Goal: Contribute content: Contribute content

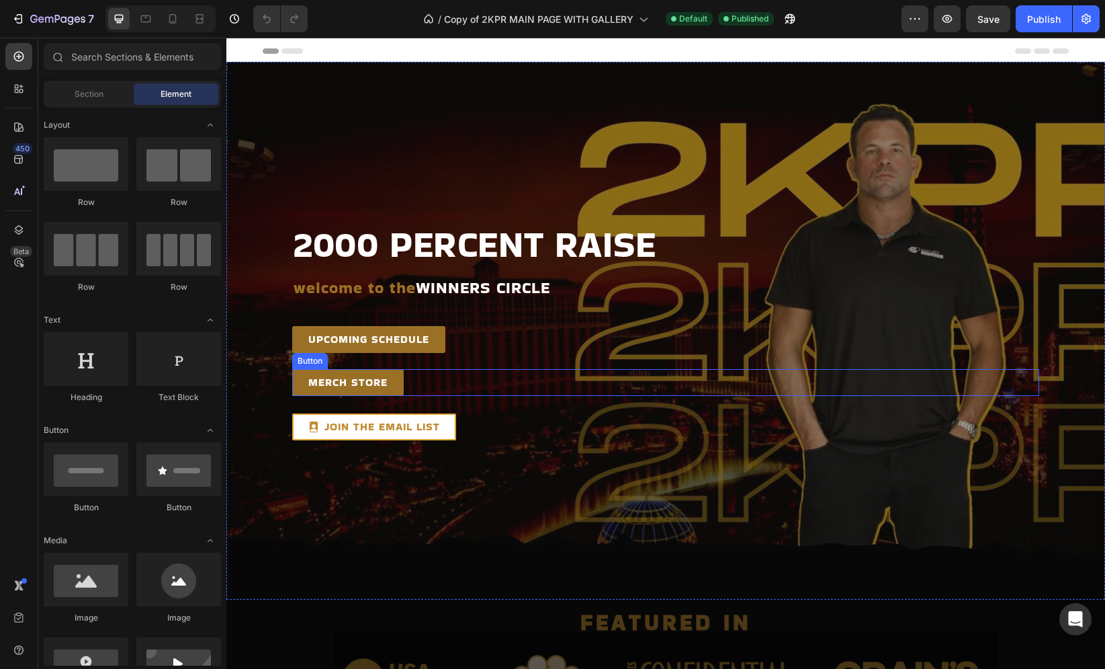
click at [429, 385] on div "MERCH STORE Button" at bounding box center [665, 382] width 747 height 27
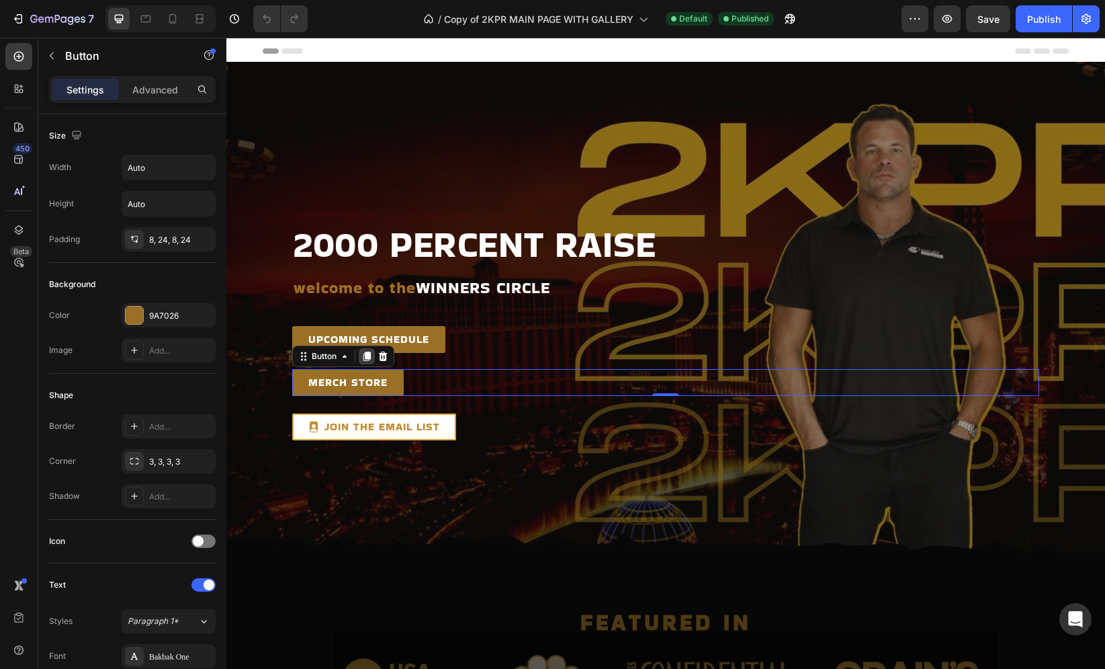
click at [364, 358] on icon at bounding box center [367, 355] width 7 height 9
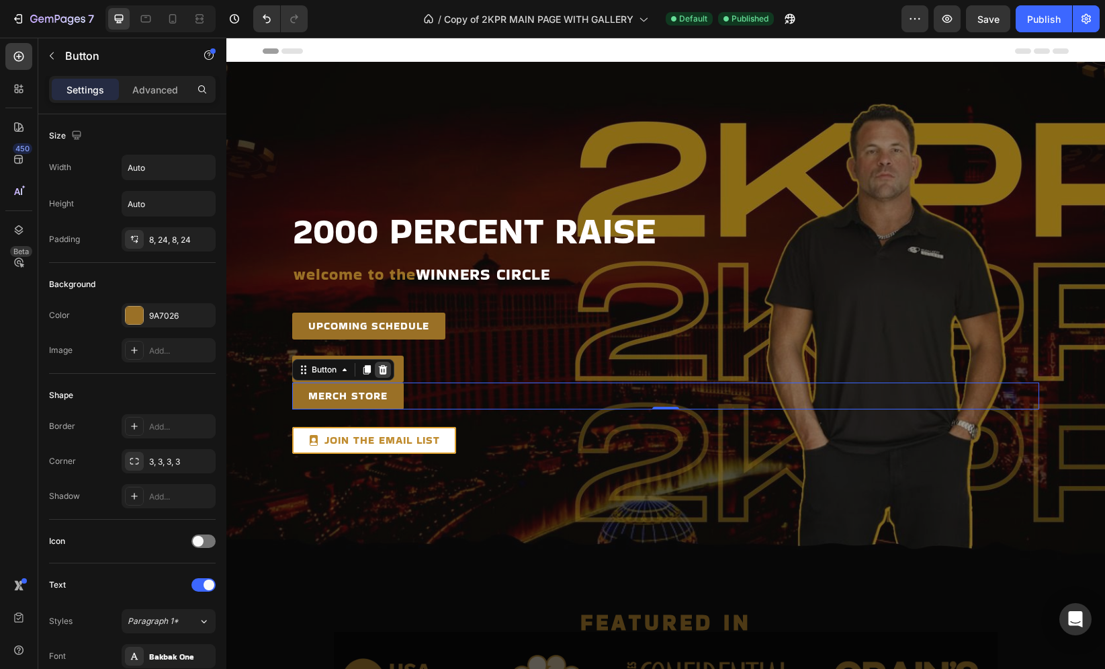
click at [381, 370] on icon at bounding box center [383, 369] width 11 height 11
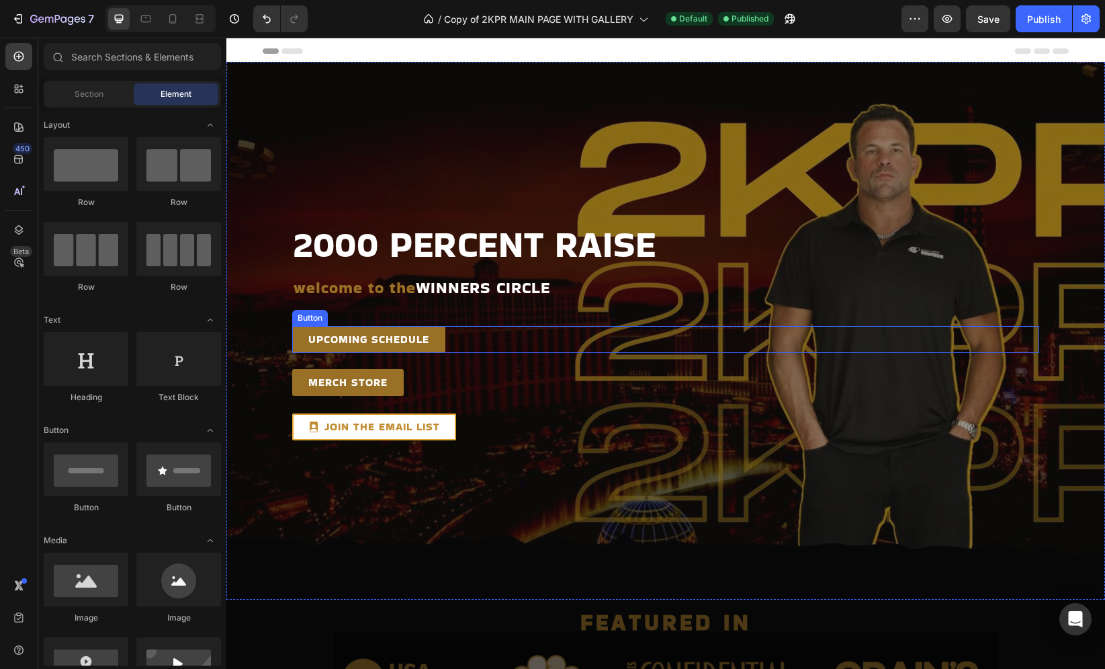
click at [473, 336] on div "UPCOMING SCHEDULE Button" at bounding box center [665, 339] width 747 height 27
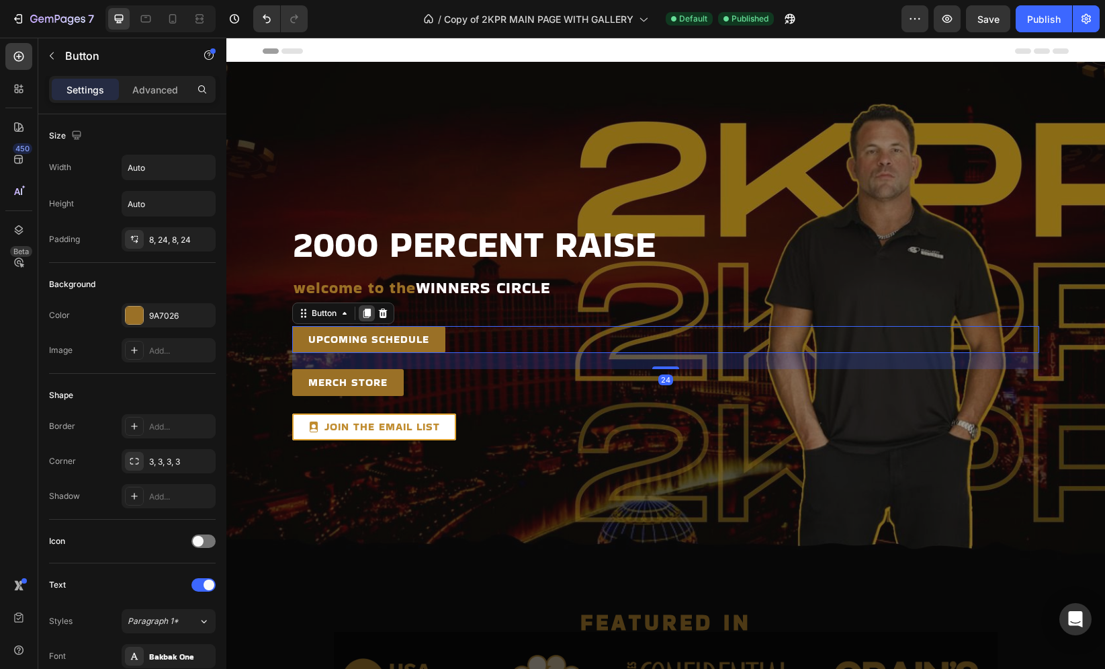
click at [365, 315] on icon at bounding box center [367, 313] width 11 height 11
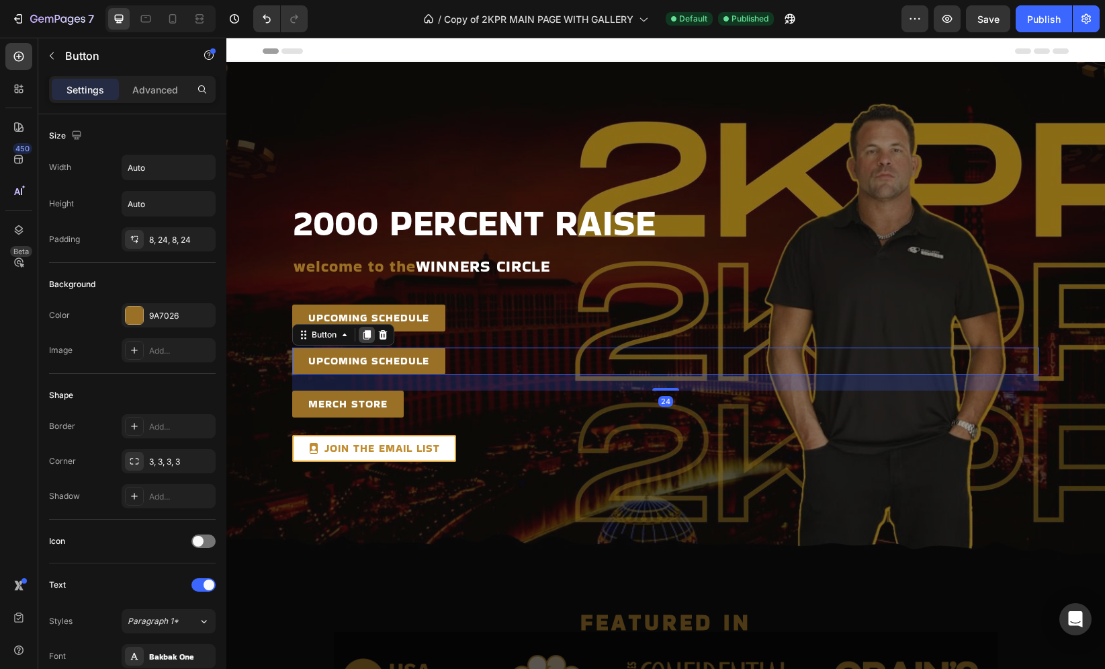
click at [365, 332] on icon at bounding box center [367, 334] width 7 height 9
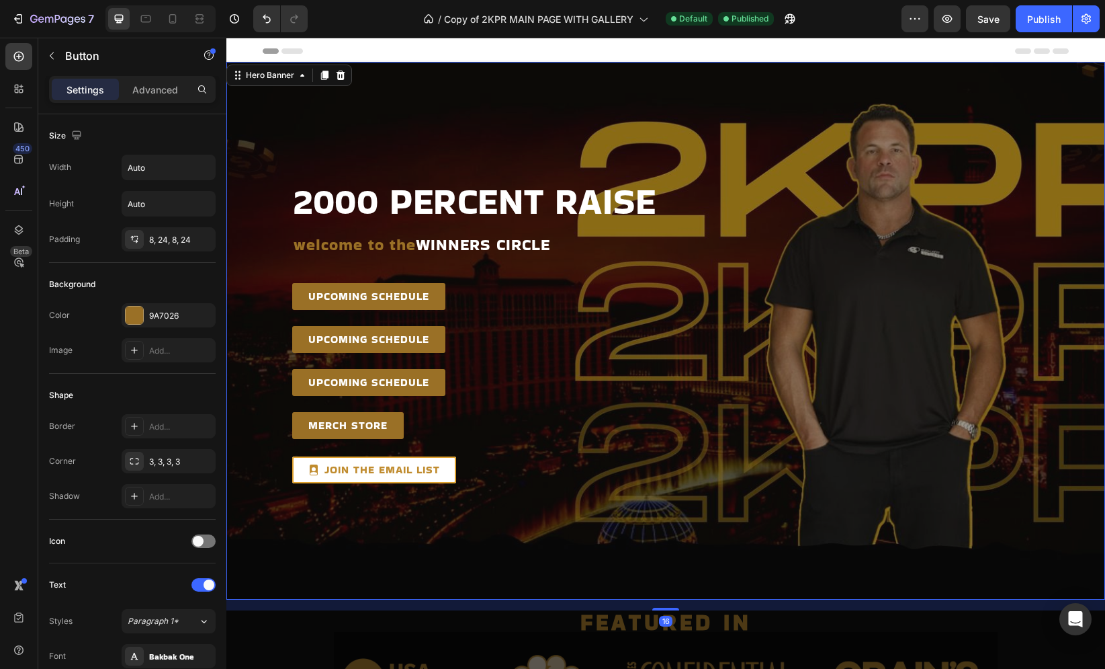
click at [250, 348] on div "Overlay" at bounding box center [665, 331] width 879 height 538
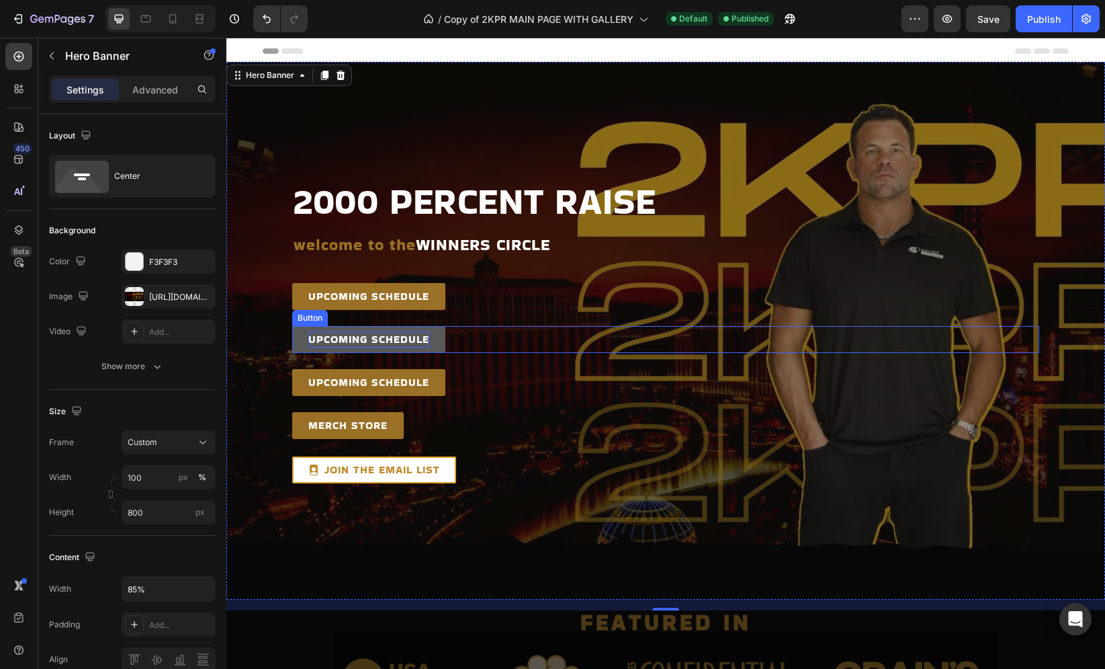
click at [397, 340] on p "UPCOMING SCHEDULE" at bounding box center [368, 339] width 121 height 16
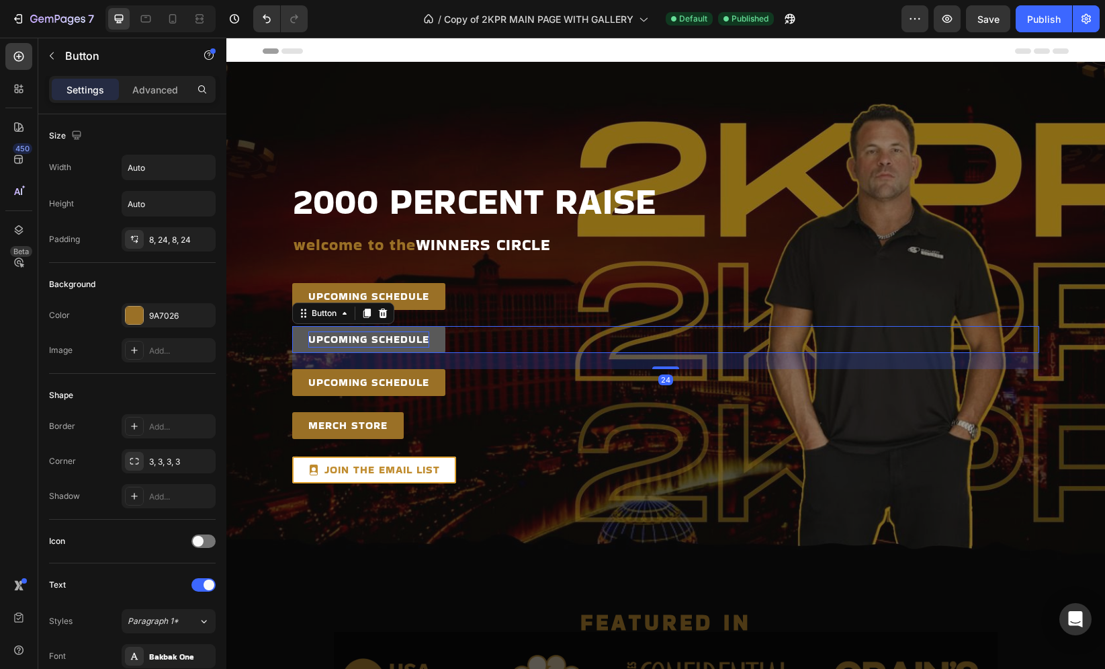
click at [397, 340] on p "UPCOMING SCHEDULE" at bounding box center [368, 339] width 121 height 16
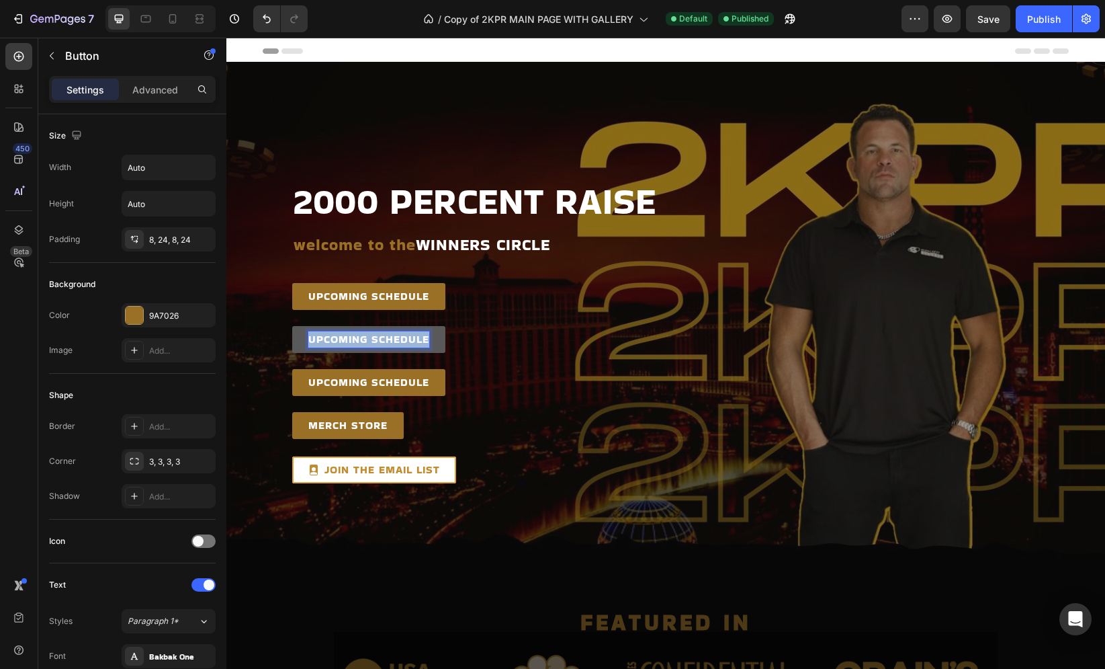
click at [397, 340] on p "UPCOMING SCHEDULE" at bounding box center [368, 339] width 121 height 16
click at [393, 343] on p "UPCOMING SCHEDULE" at bounding box center [368, 339] width 121 height 16
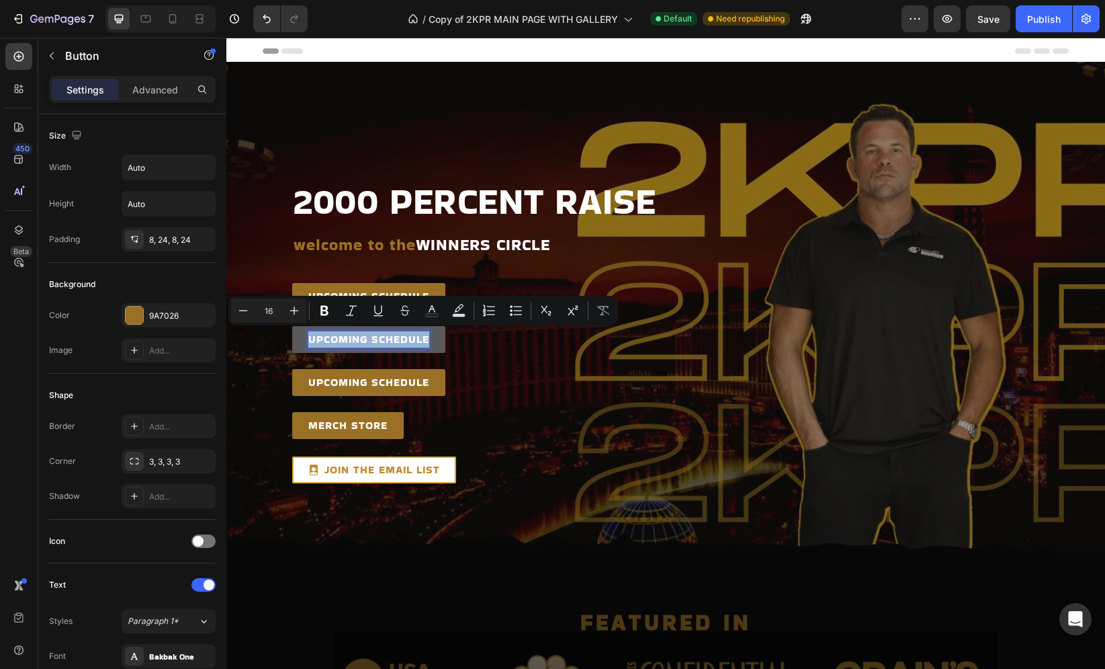
click at [393, 343] on p "UPCOMING SCHEDULE" at bounding box center [368, 339] width 121 height 16
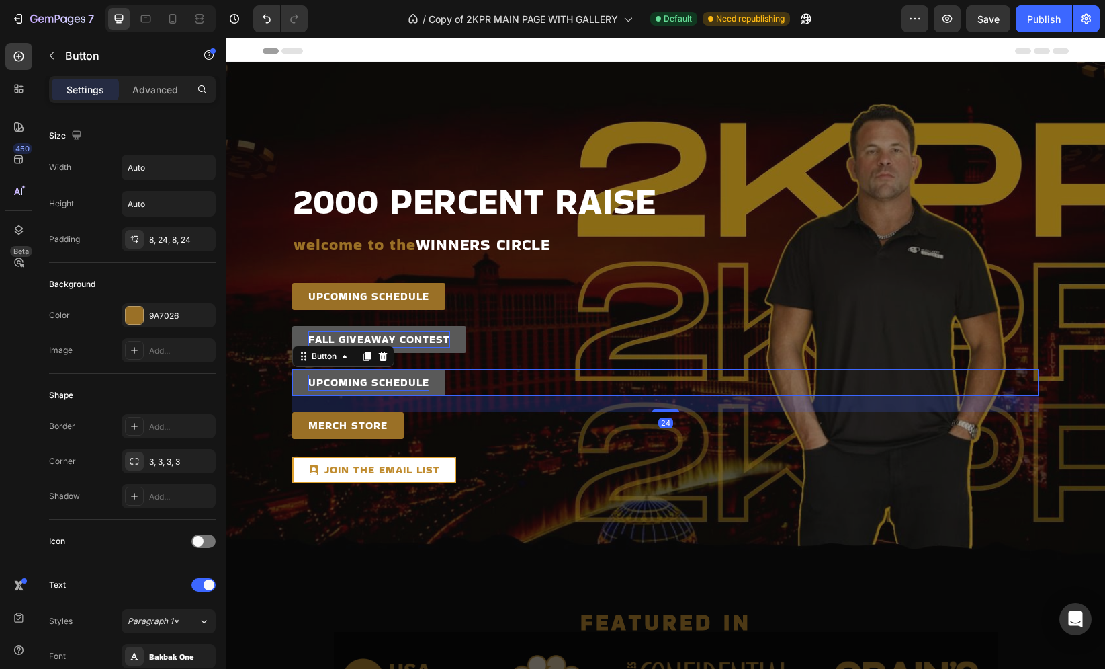
click at [386, 380] on p "UPCOMING SCHEDULE" at bounding box center [368, 382] width 121 height 16
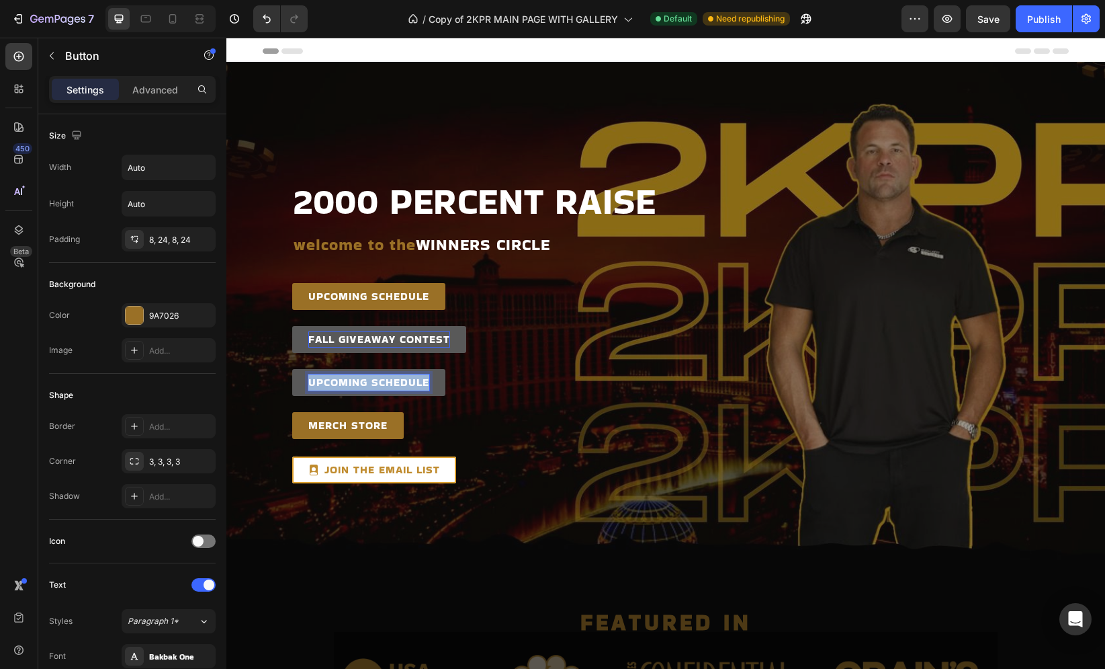
click at [386, 380] on p "UPCOMING SCHEDULE" at bounding box center [368, 382] width 121 height 16
click at [575, 392] on div "ONLINE CASINO / SPORTSBOOK Button 24" at bounding box center [665, 382] width 747 height 27
click at [426, 386] on p "ONLINE CASINO / SPORTSBOOK" at bounding box center [395, 382] width 174 height 16
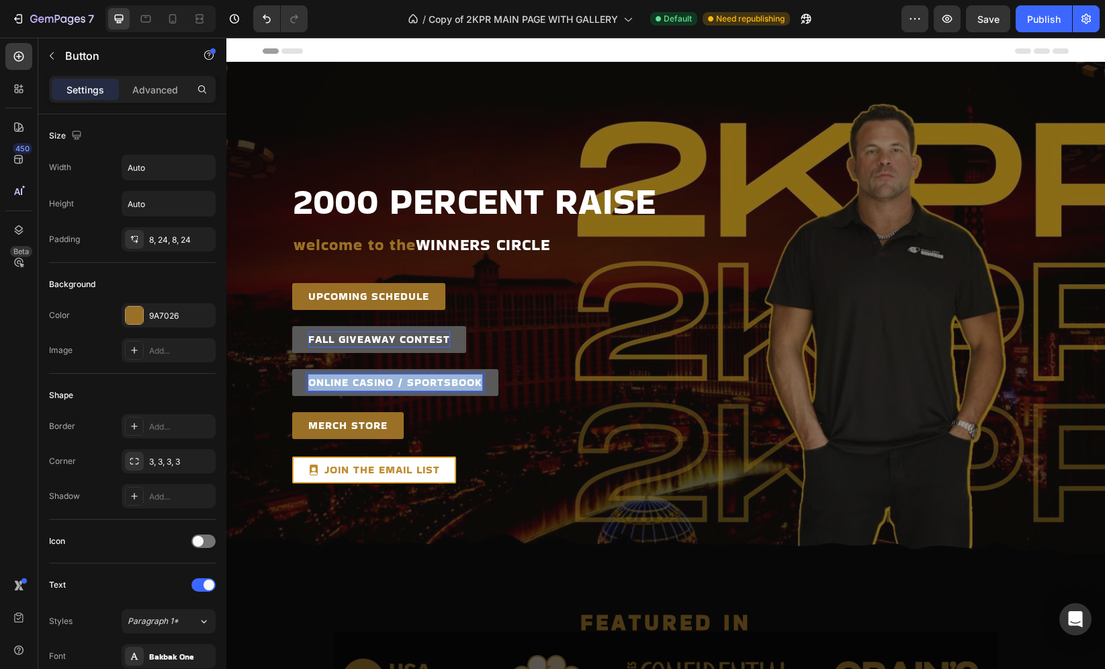
click at [426, 386] on p "ONLINE CASINO / SPORTSBOOK" at bounding box center [395, 382] width 174 height 16
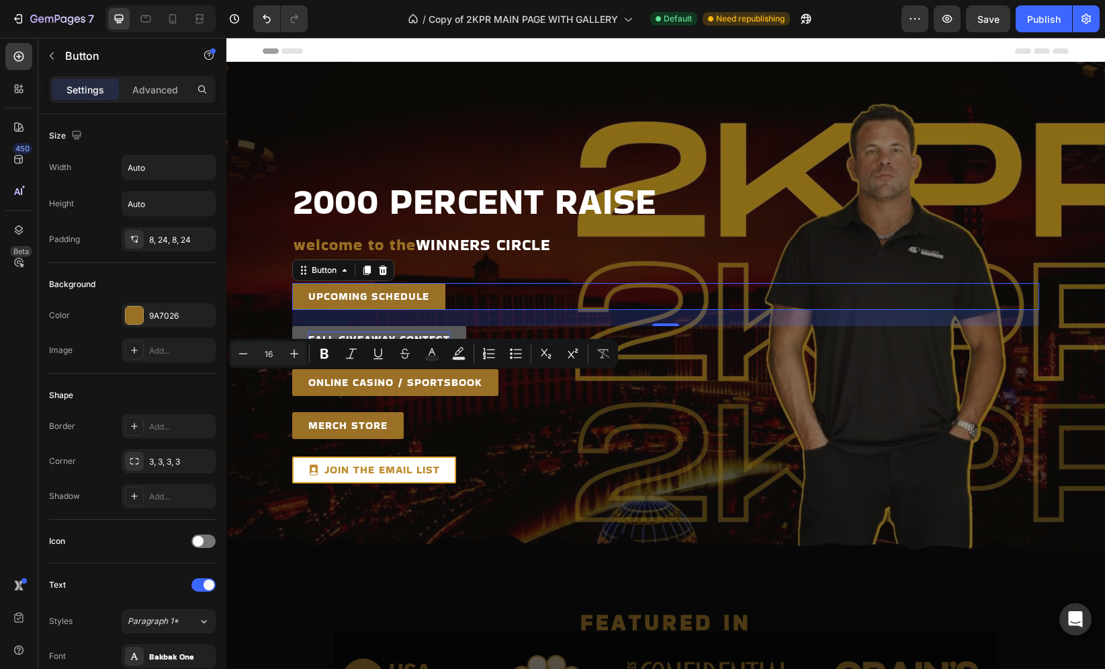
click at [528, 291] on div "UPCOMING SCHEDULE Button 0" at bounding box center [665, 296] width 747 height 27
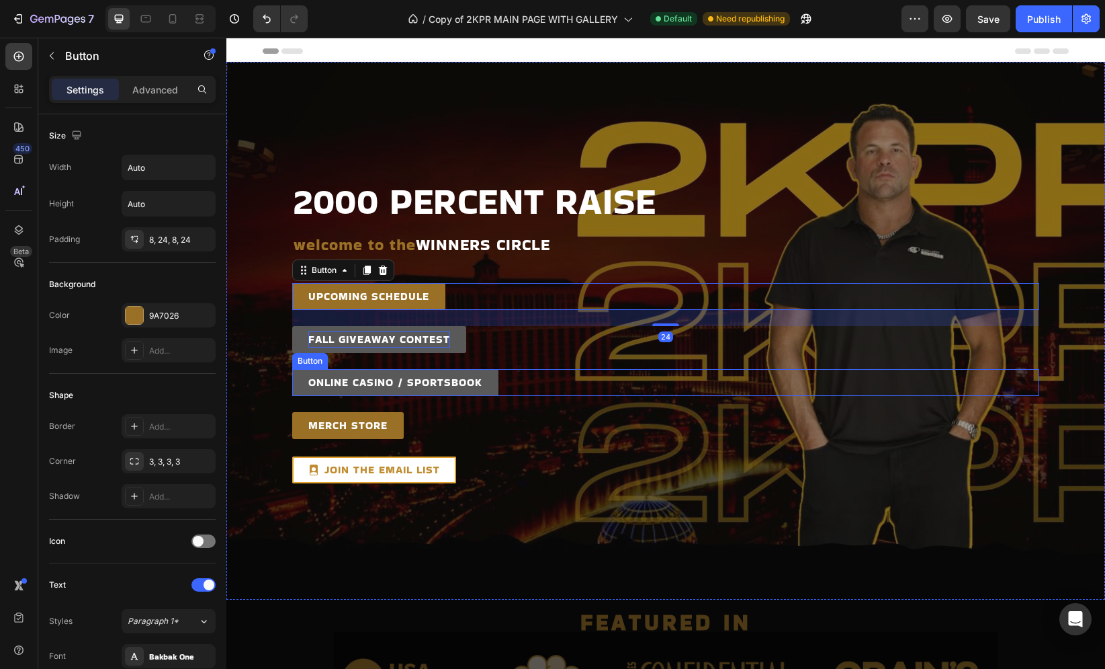
click at [495, 376] on link "ONLINE CASINO / SPORTSBOOK" at bounding box center [395, 382] width 206 height 27
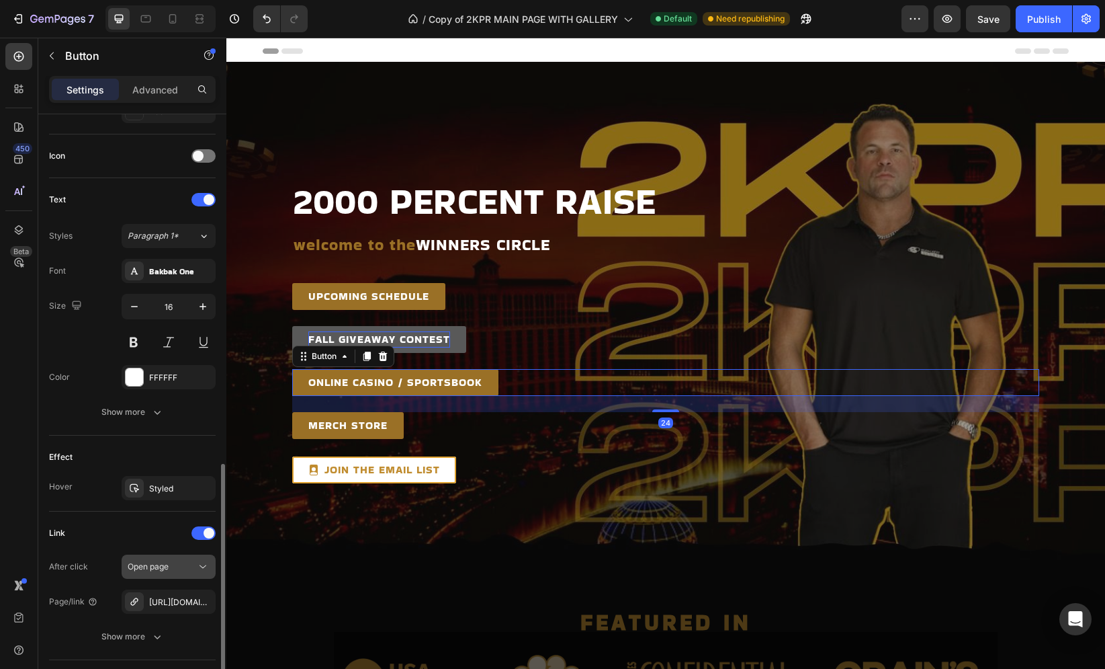
scroll to position [472, 0]
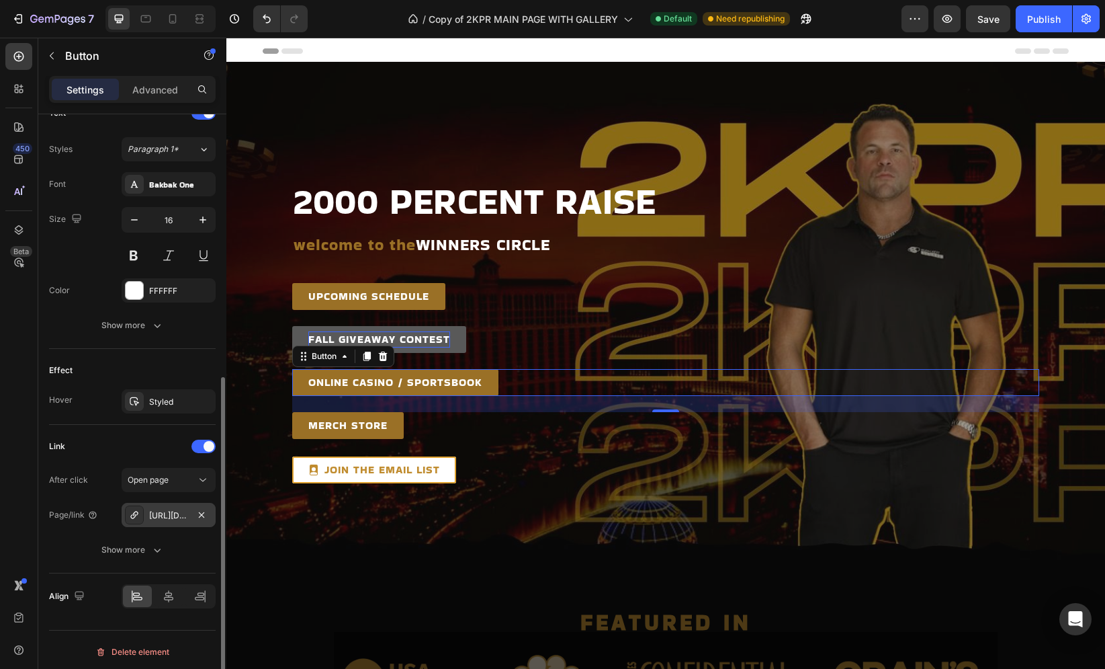
click at [152, 509] on div "[URL][DOMAIN_NAME]" at bounding box center [168, 515] width 39 height 12
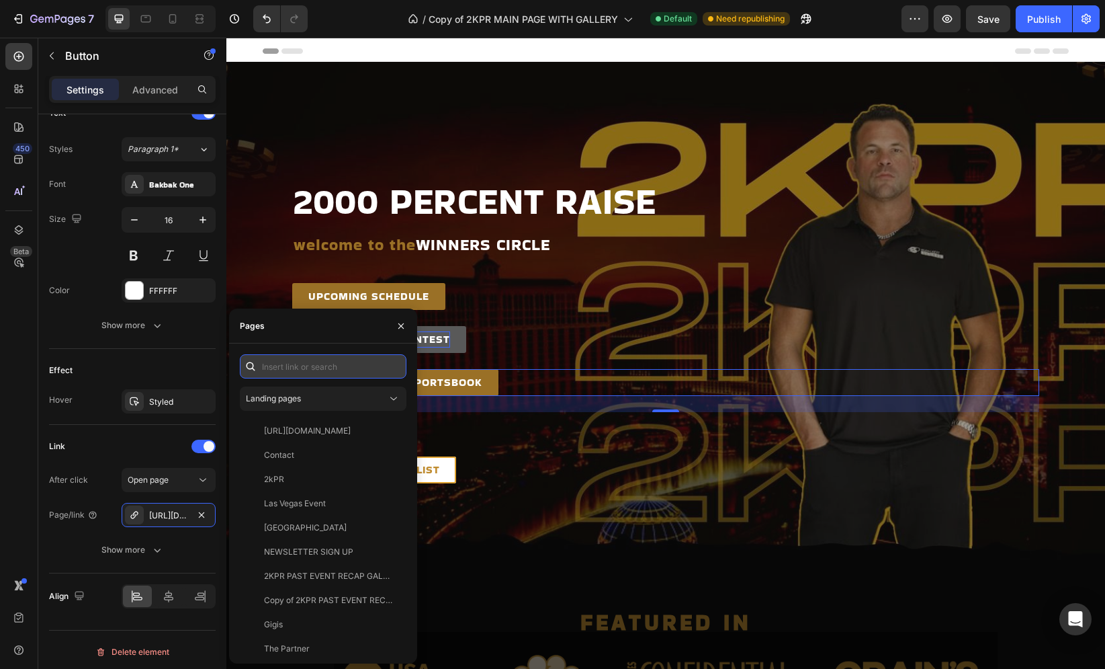
click at [288, 370] on input "text" at bounding box center [323, 366] width 167 height 24
paste input "[URL][DOMAIN_NAME]"
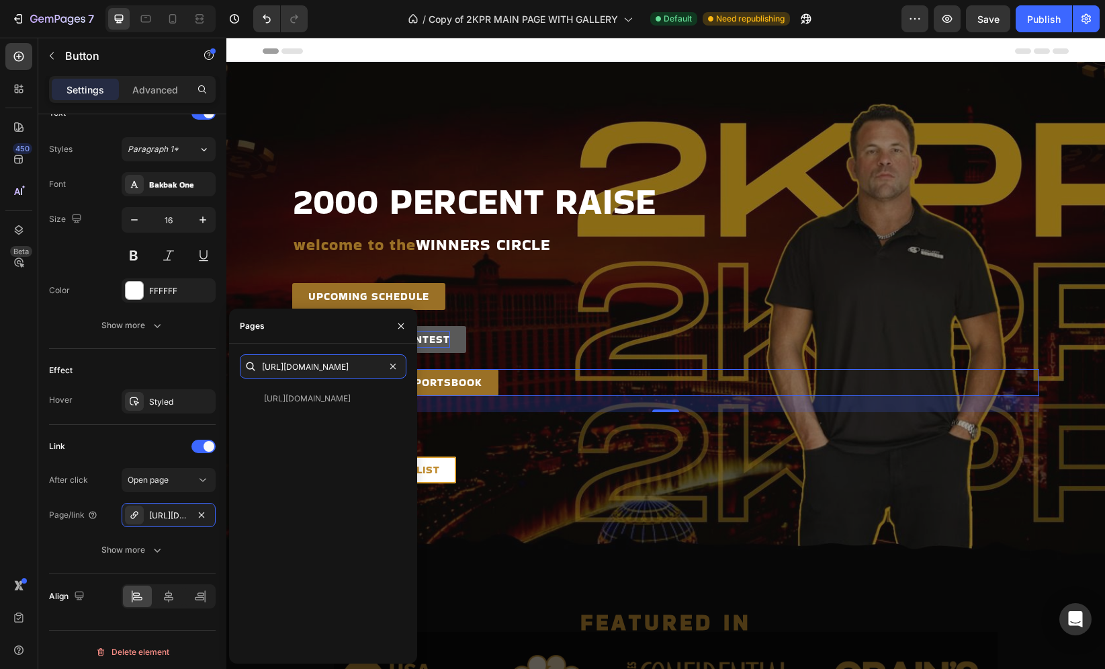
type input "[URL][DOMAIN_NAME]"
click at [294, 441] on div "[URL][DOMAIN_NAME] View" at bounding box center [323, 519] width 167 height 266
click at [122, 444] on div "Link" at bounding box center [132, 446] width 167 height 22
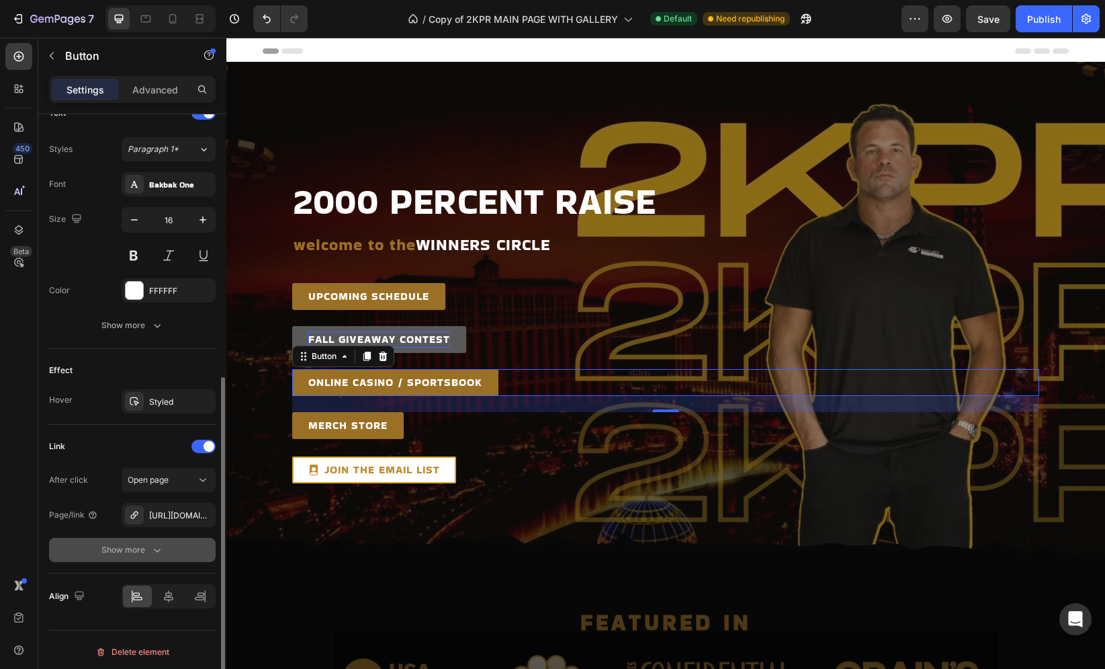
click at [141, 556] on button "Show more" at bounding box center [132, 550] width 167 height 24
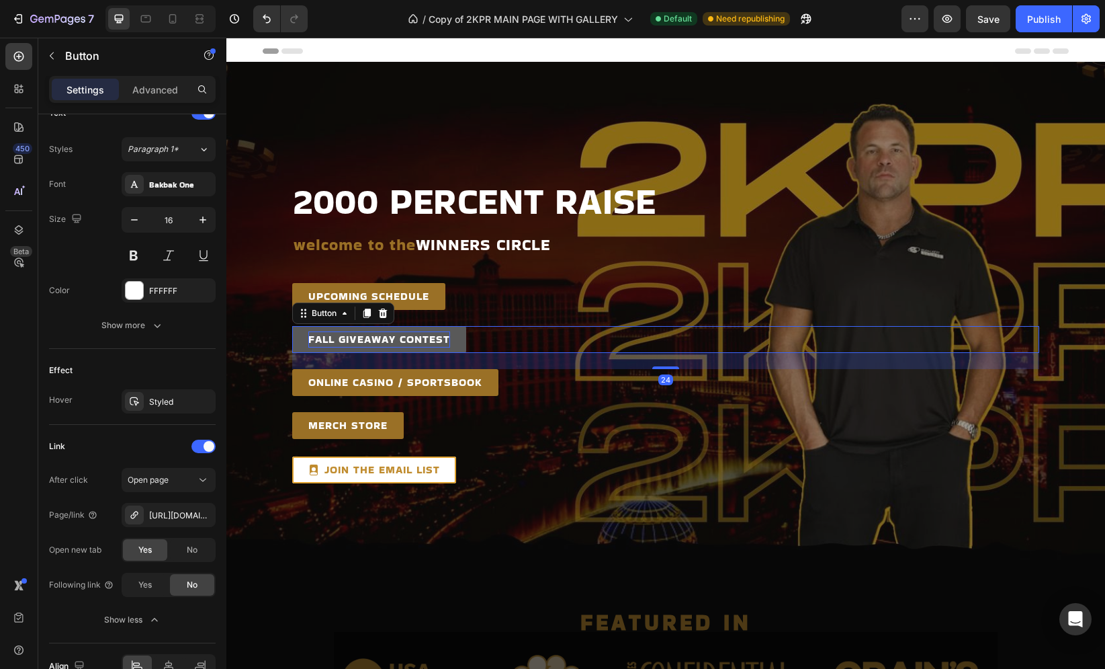
click at [485, 335] on div "FALL GIVEAWAY CONTEST Button 24" at bounding box center [665, 339] width 747 height 27
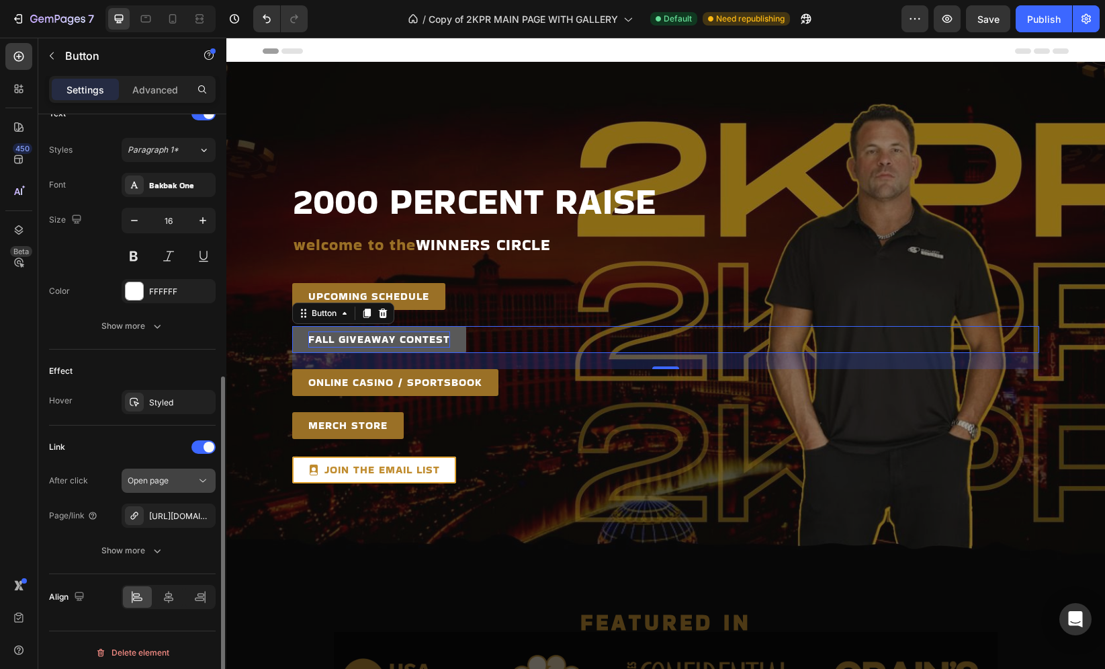
click at [175, 480] on div "Open page" at bounding box center [162, 480] width 69 height 12
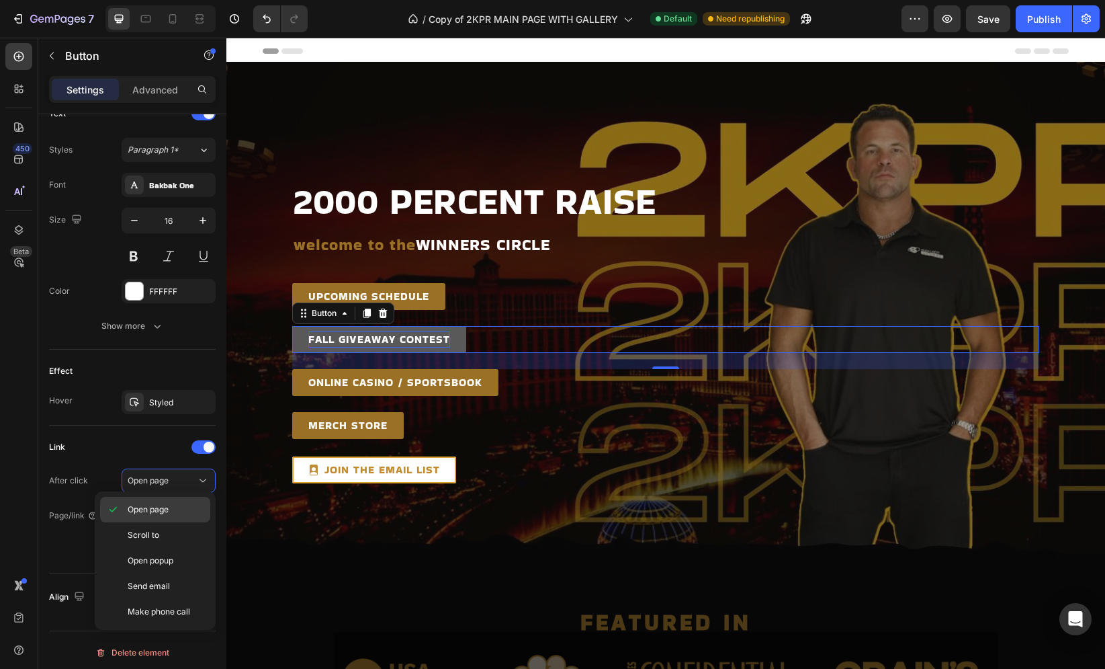
click at [161, 522] on div "Open page" at bounding box center [155, 535] width 110 height 26
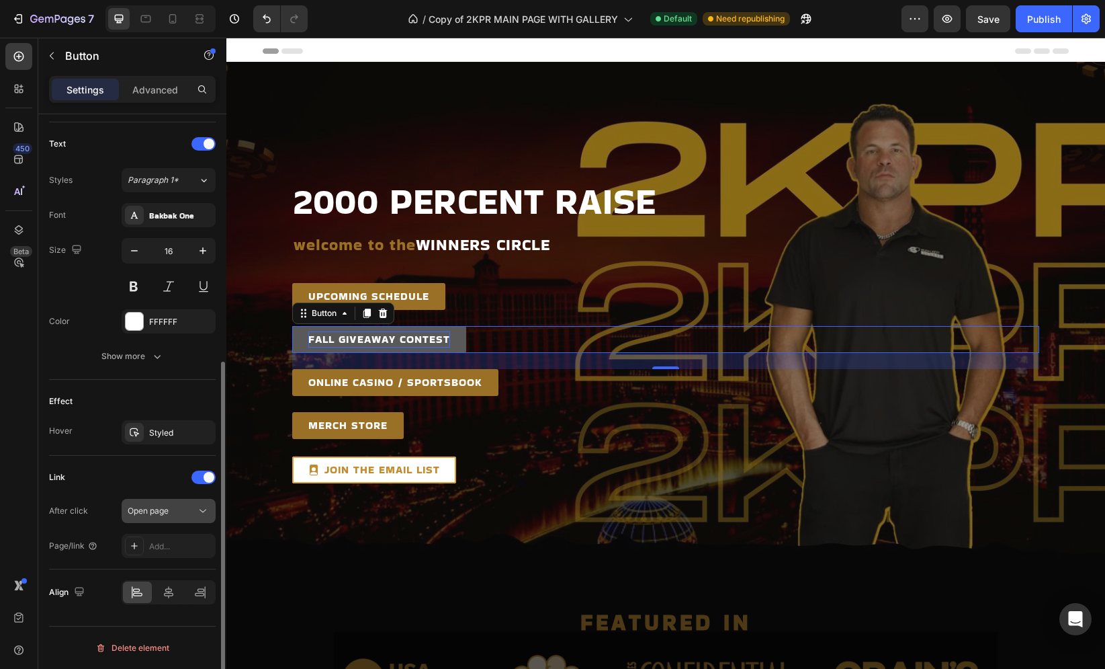
scroll to position [437, 0]
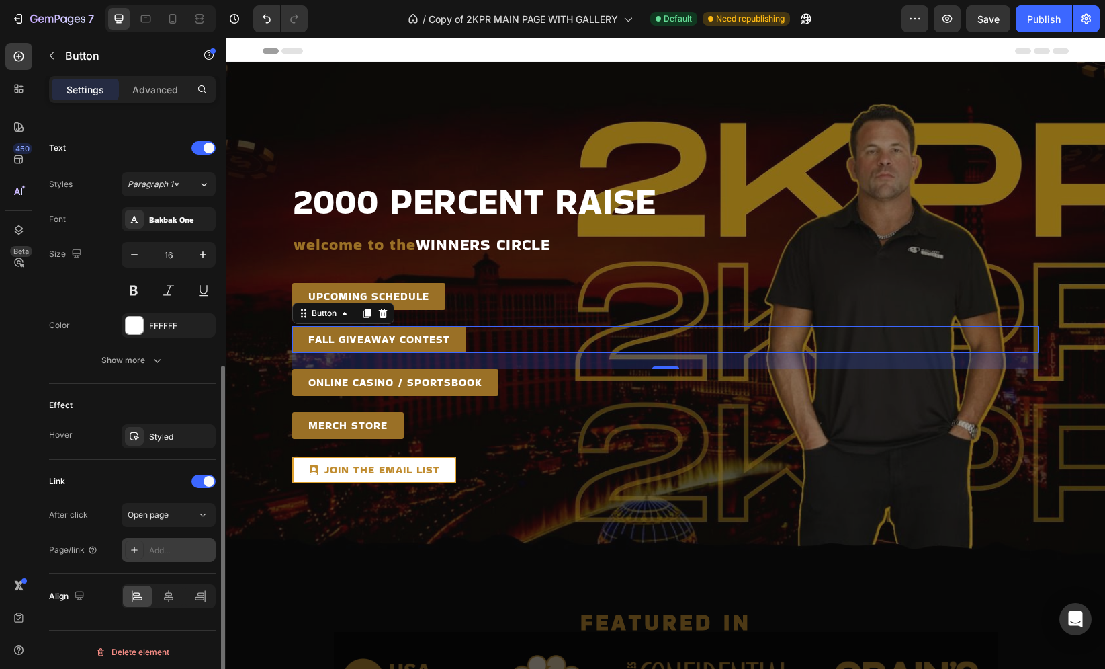
click at [173, 554] on div "Add..." at bounding box center [169, 550] width 94 height 24
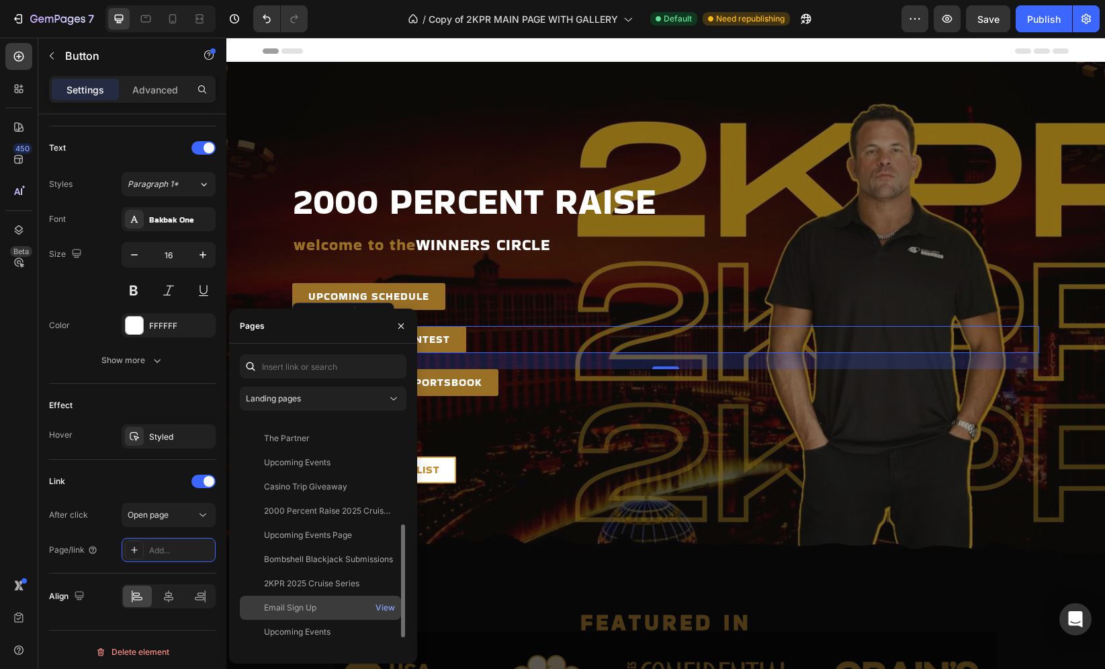
scroll to position [244, 0]
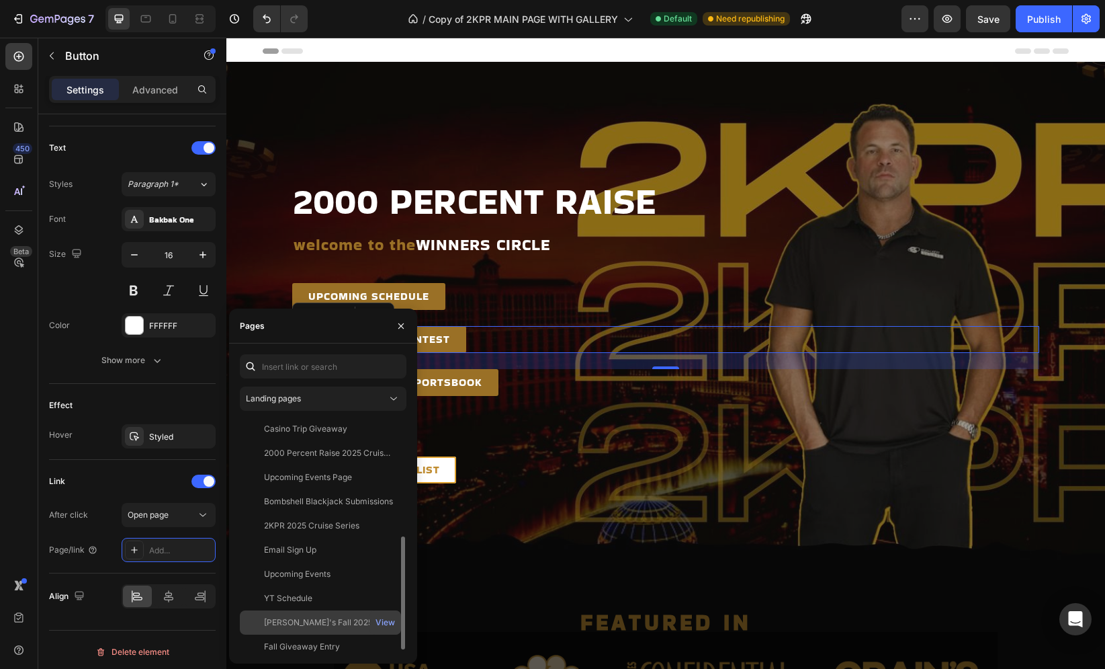
click at [327, 617] on div "[PERSON_NAME]'s Fall 2025 Giveaway" at bounding box center [328, 622] width 129 height 12
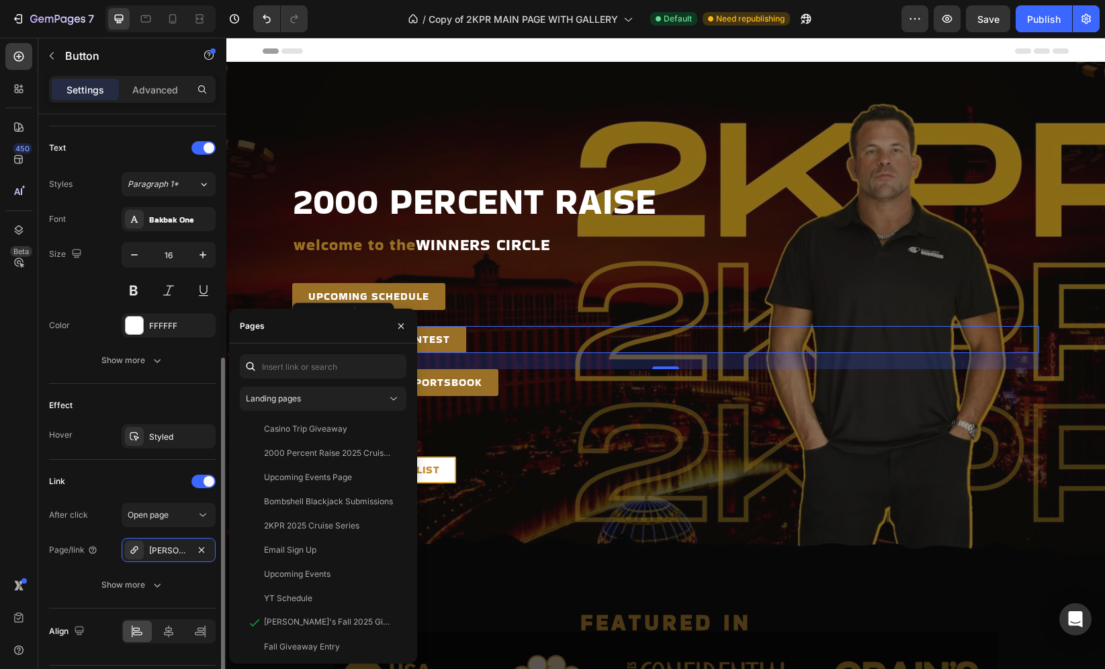
click at [134, 480] on div "Link" at bounding box center [132, 481] width 167 height 22
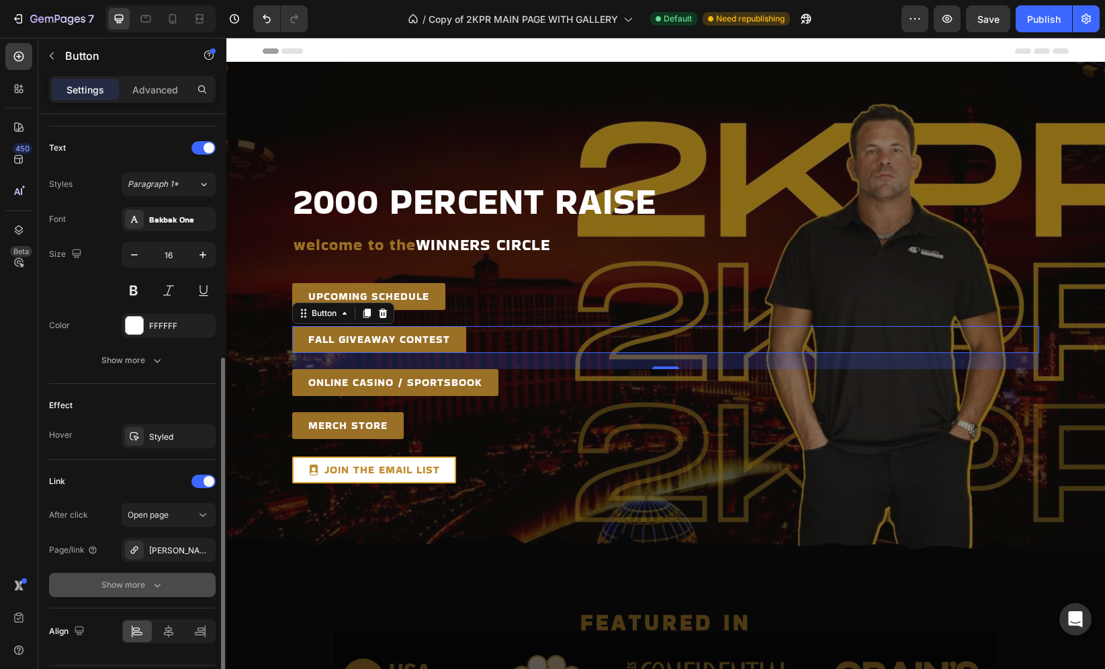
click at [151, 579] on icon "button" at bounding box center [157, 584] width 13 height 13
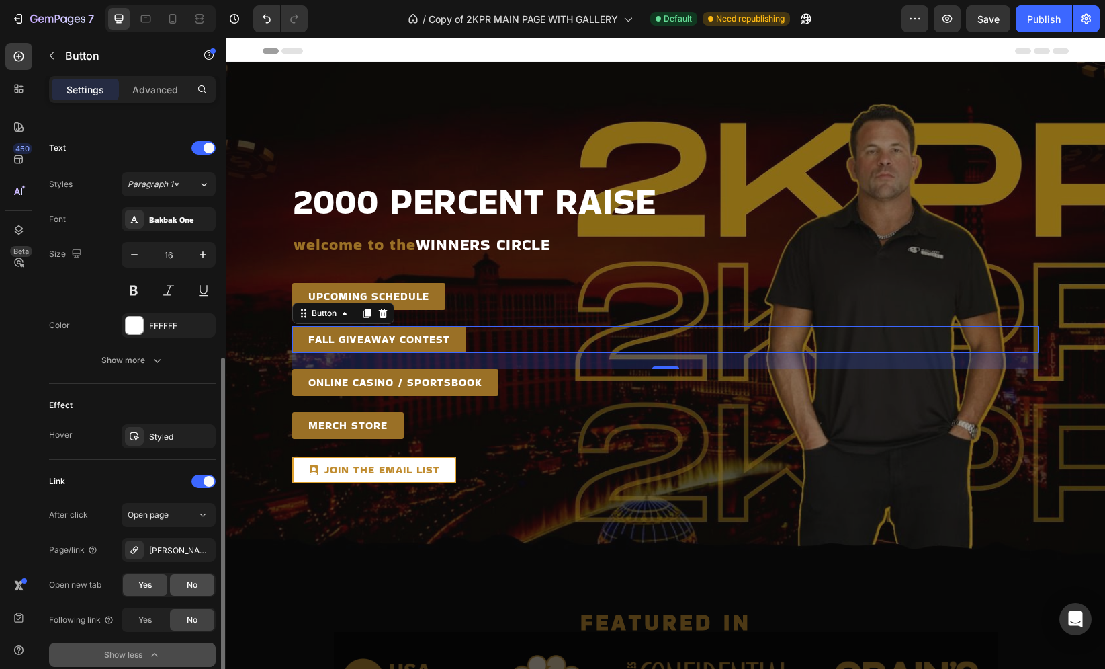
click at [182, 579] on div "No" at bounding box center [192, 585] width 44 height 22
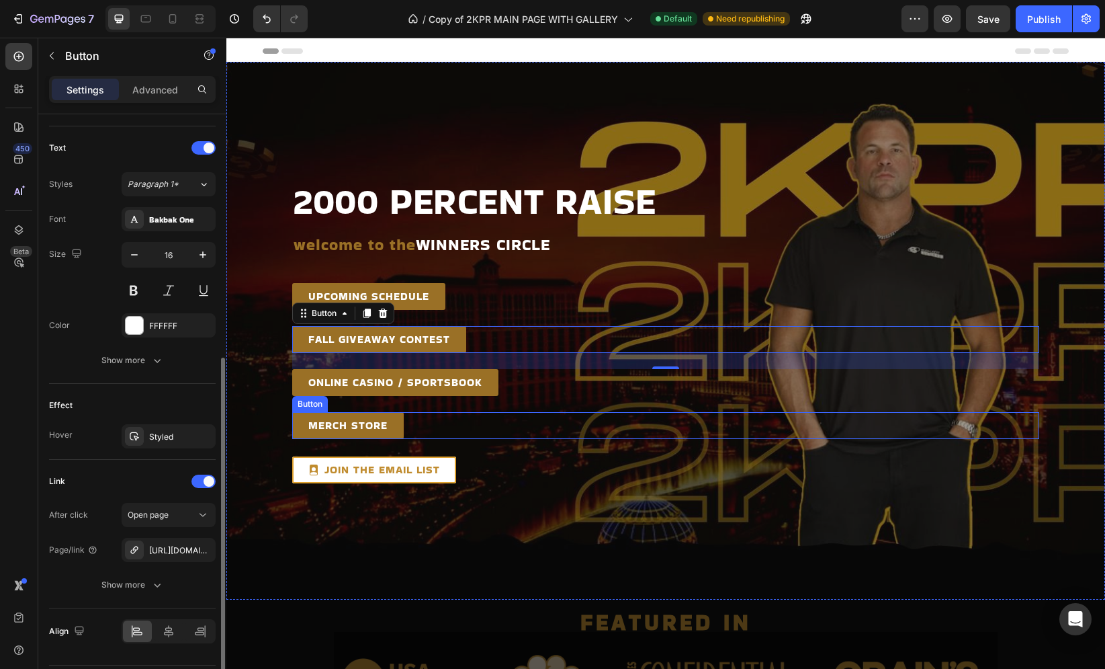
click at [583, 423] on div "MERCH STORE Button" at bounding box center [665, 425] width 747 height 27
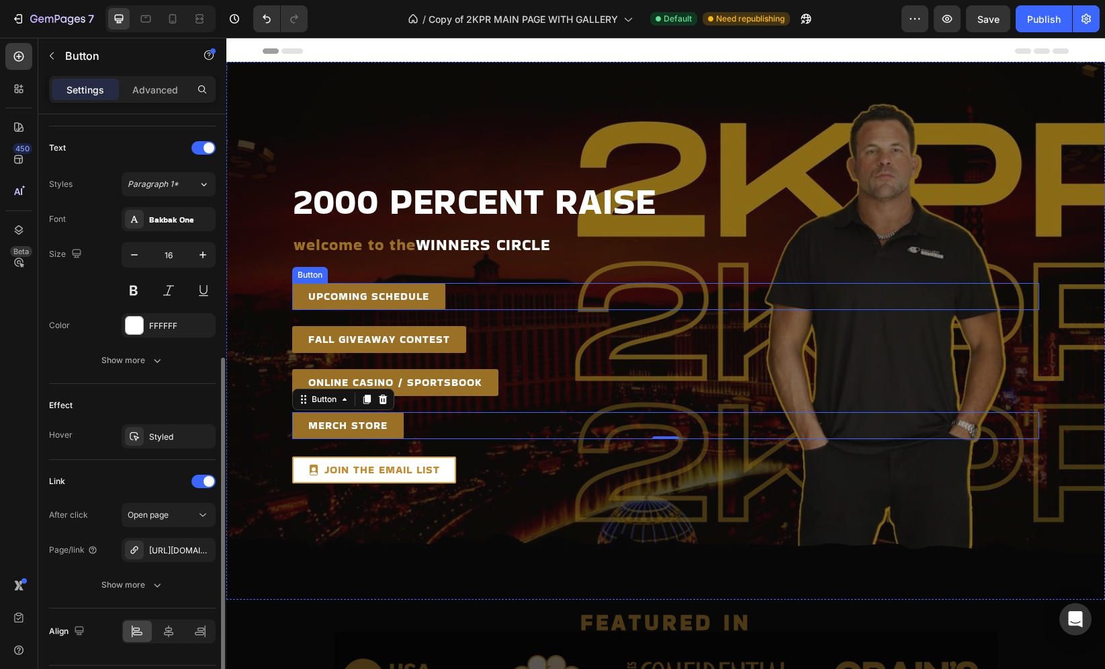
click at [483, 297] on div "UPCOMING SCHEDULE Button" at bounding box center [665, 296] width 747 height 27
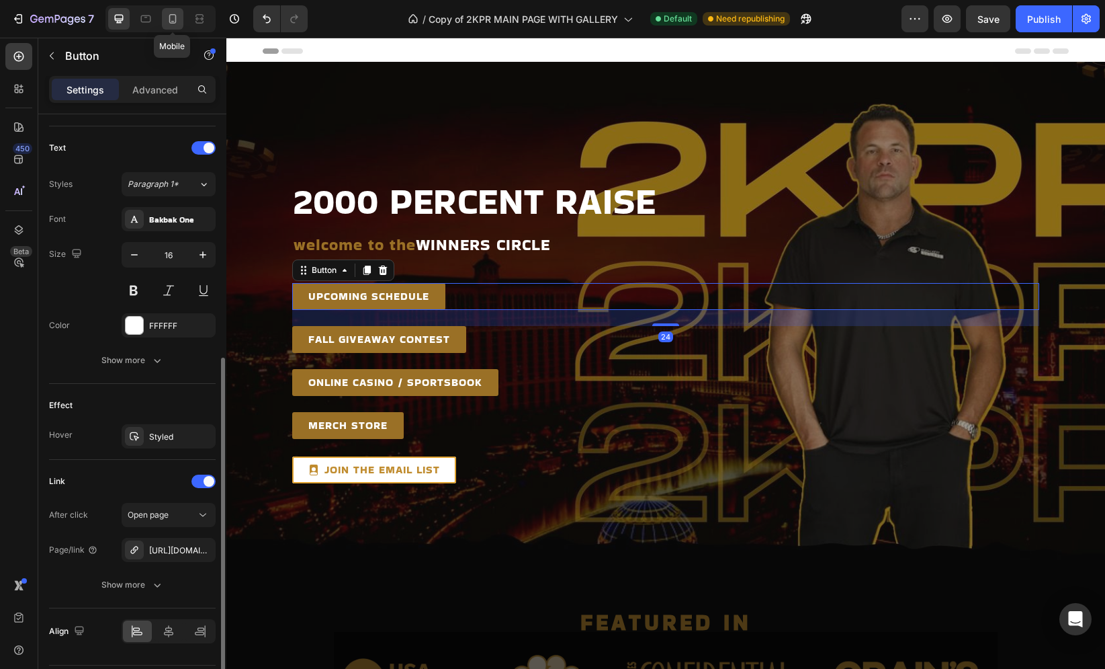
click at [174, 21] on icon at bounding box center [172, 18] width 13 height 13
type input "14"
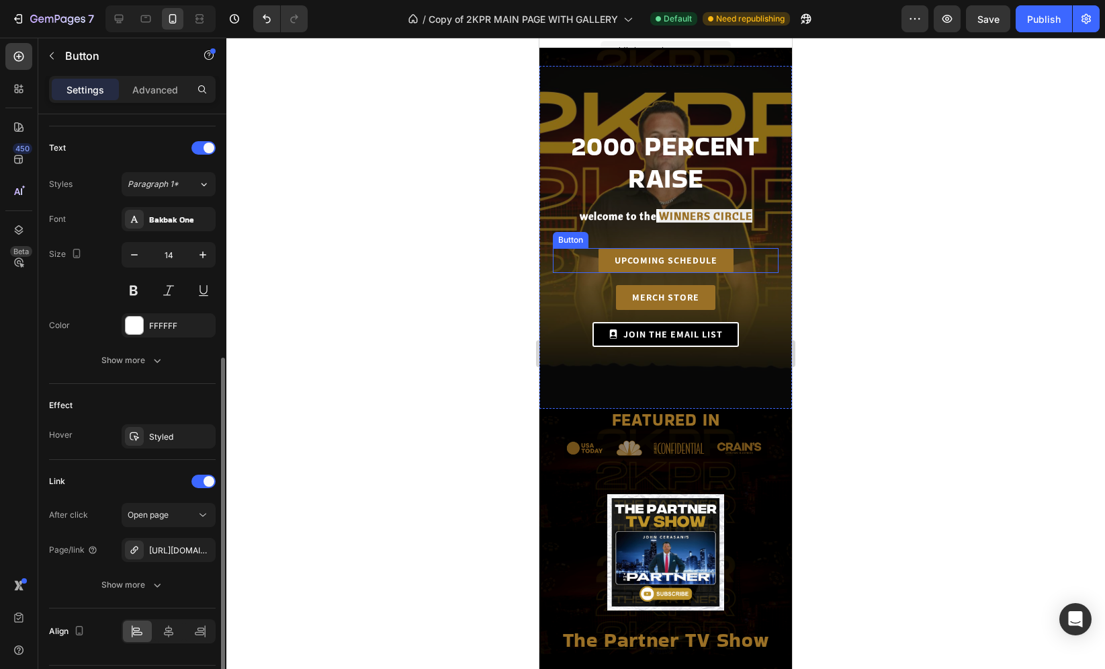
click at [581, 260] on div "UPCOMING SCHEDULE Button" at bounding box center [666, 260] width 226 height 25
click at [624, 236] on icon at bounding box center [627, 235] width 11 height 11
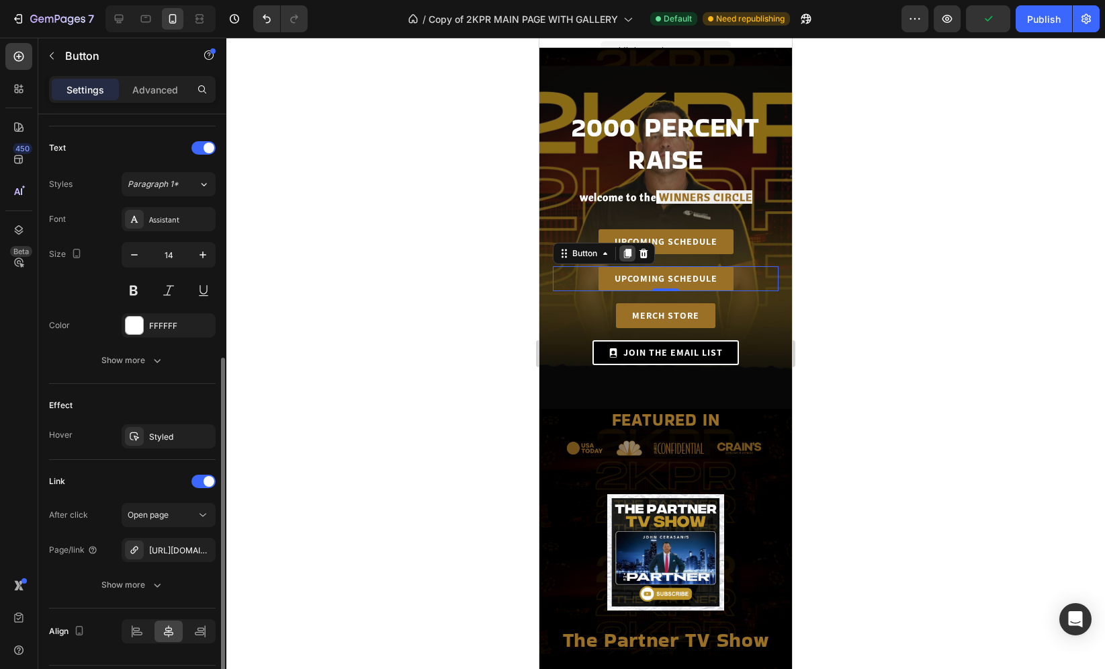
click at [625, 249] on icon at bounding box center [627, 253] width 11 height 11
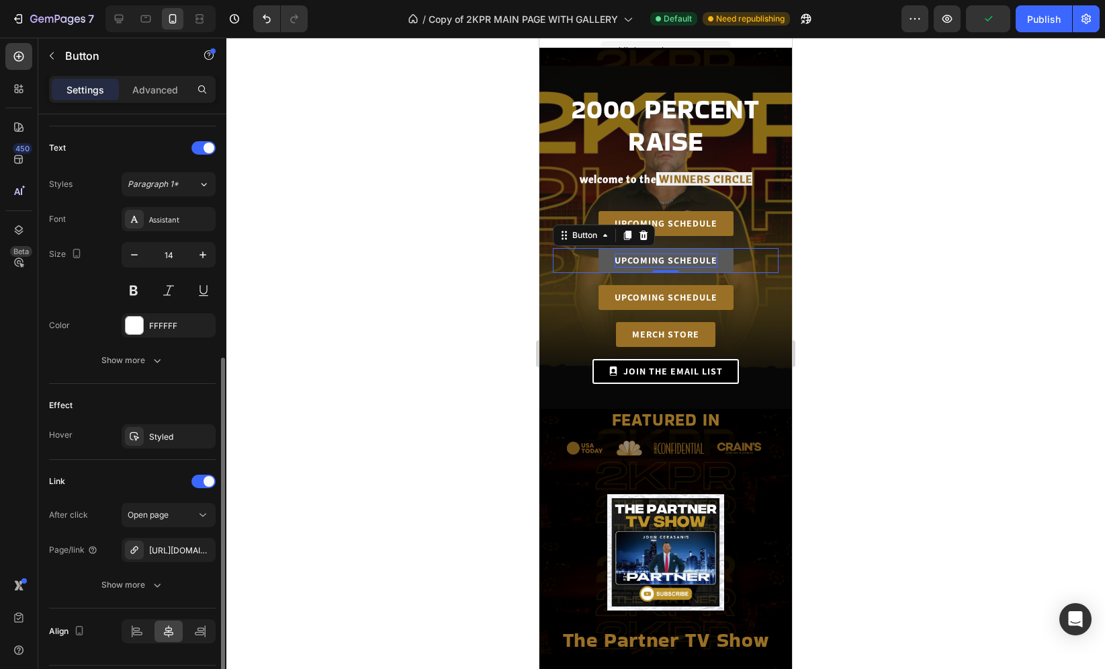
click at [646, 254] on p "UPCOMING SCHEDULE" at bounding box center [666, 260] width 103 height 14
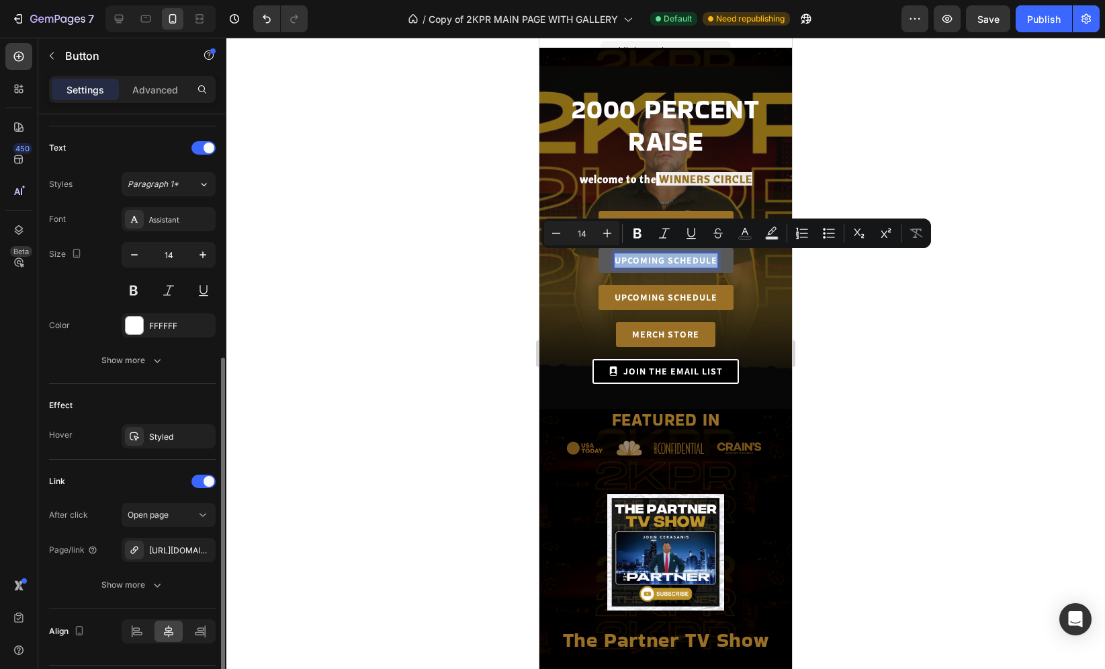
click at [618, 256] on p "UPCOMING SCHEDULE" at bounding box center [666, 260] width 103 height 14
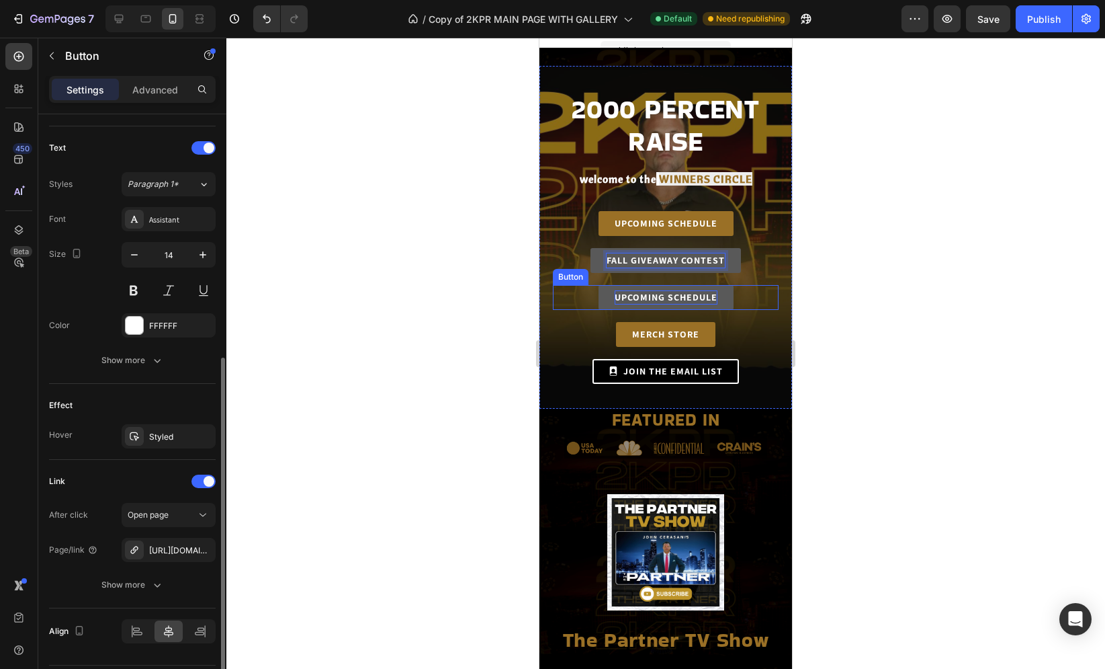
click at [629, 296] on p "UPCOMING SCHEDULE" at bounding box center [666, 297] width 103 height 14
click at [435, 259] on div at bounding box center [665, 353] width 879 height 631
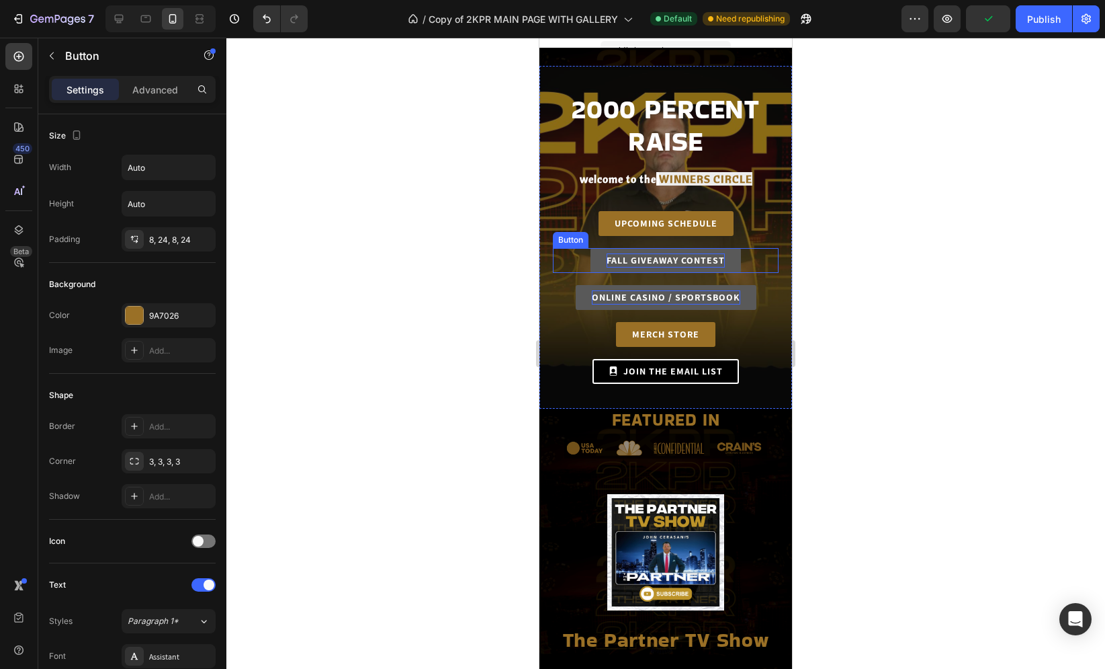
click at [591, 262] on link "FALL GIVEAWAY CONTEST" at bounding box center [666, 260] width 151 height 25
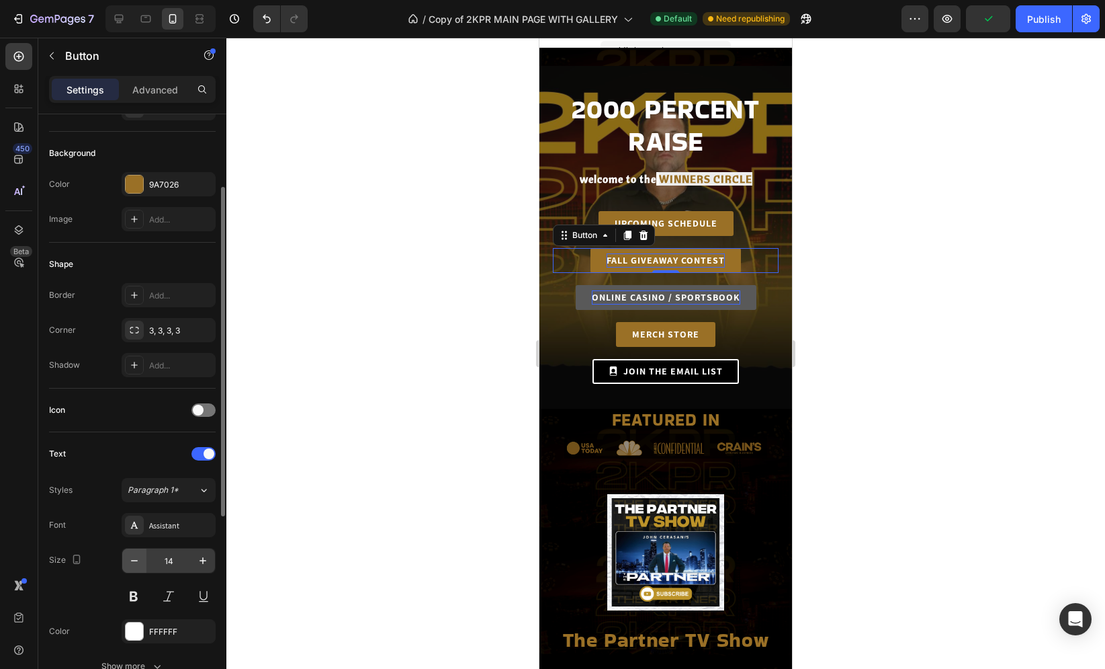
scroll to position [362, 0]
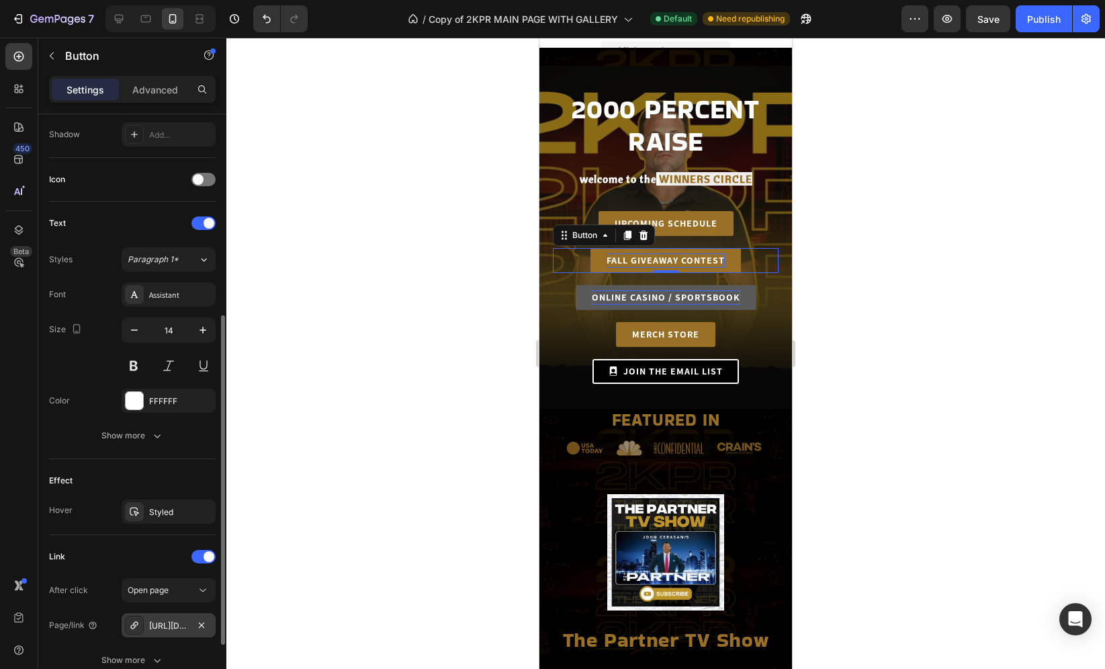
click at [181, 613] on div "[URL][DOMAIN_NAME]" at bounding box center [169, 625] width 94 height 24
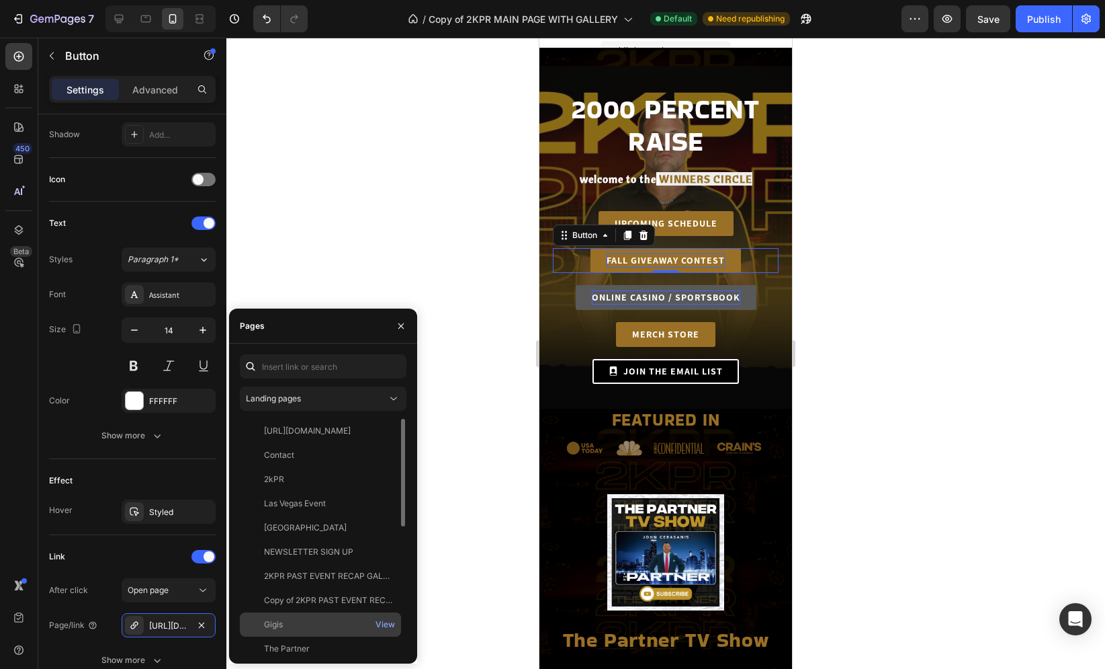
scroll to position [274, 0]
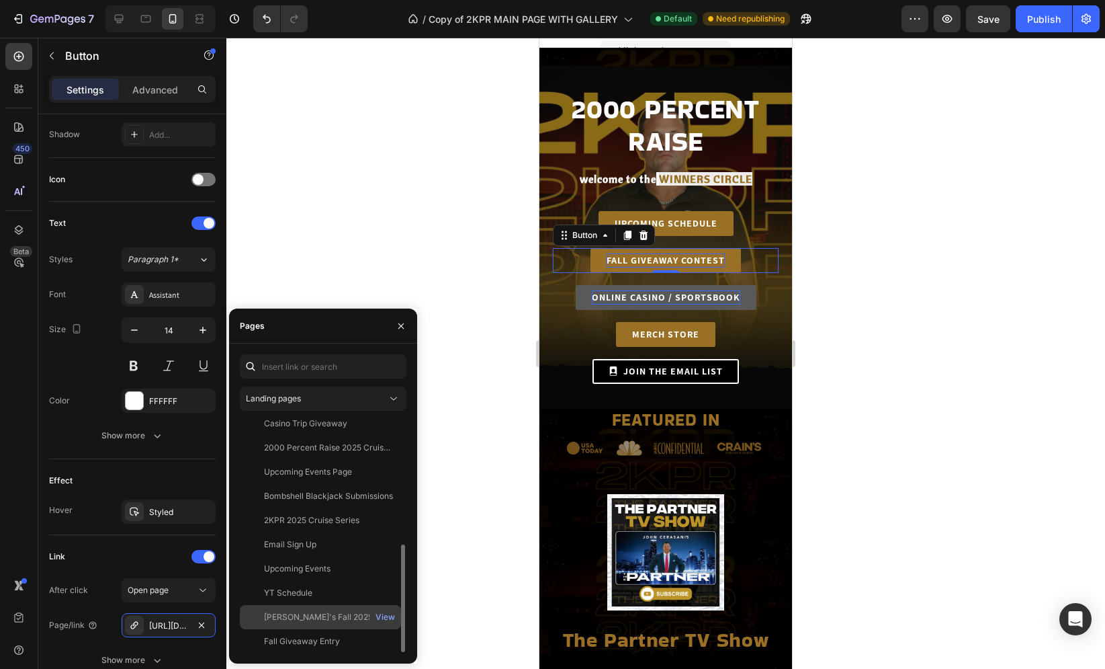
click at [323, 611] on div "[PERSON_NAME]'s Fall 2025 Giveaway" at bounding box center [328, 617] width 129 height 12
click at [128, 566] on div "Link After click Open page Page/link [PERSON_NAME]'s Fall 2025 Giveaway Show mo…" at bounding box center [132, 609] width 167 height 126
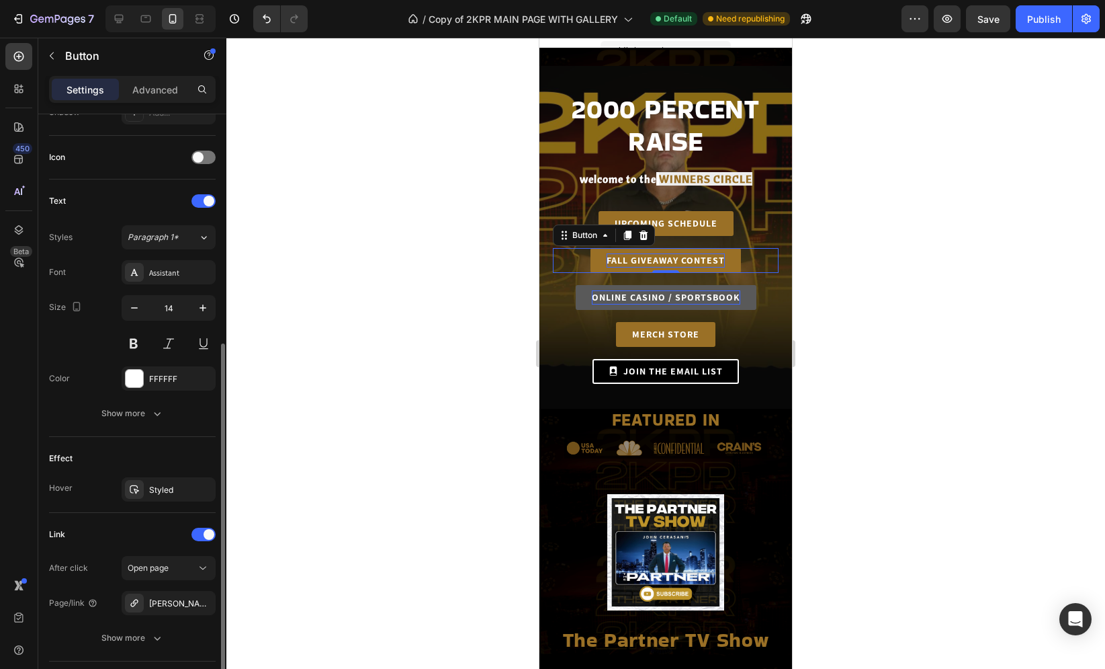
scroll to position [394, 0]
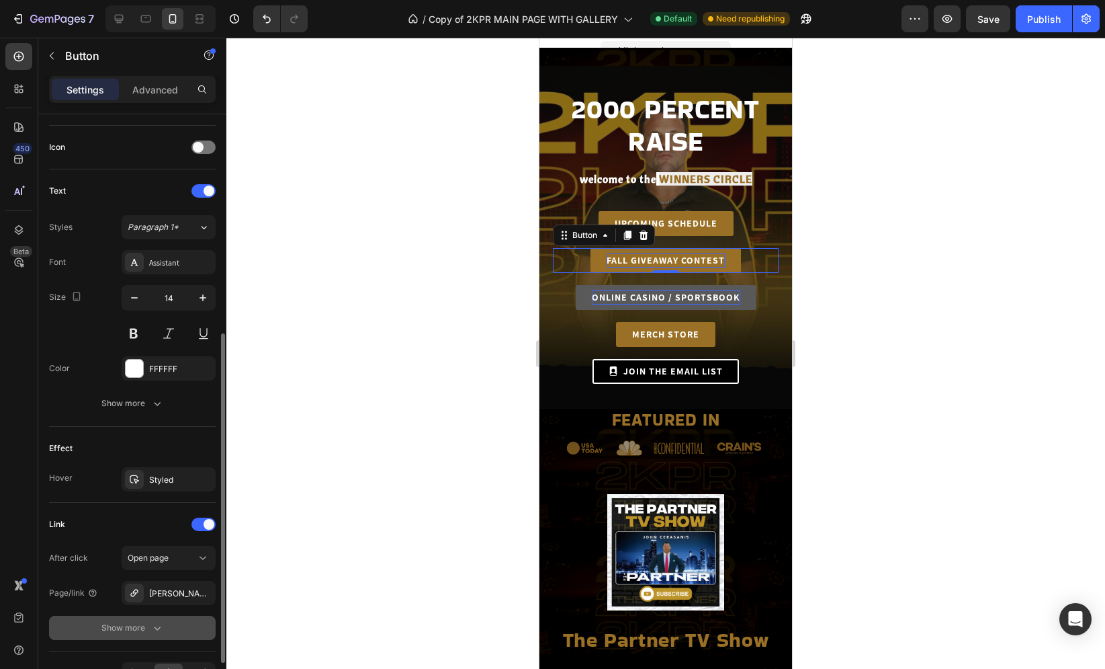
click at [147, 625] on div "Show more" at bounding box center [132, 627] width 62 height 13
click at [565, 296] on div "ONLINE CASINO / SPORTSBOOK Button" at bounding box center [666, 297] width 226 height 25
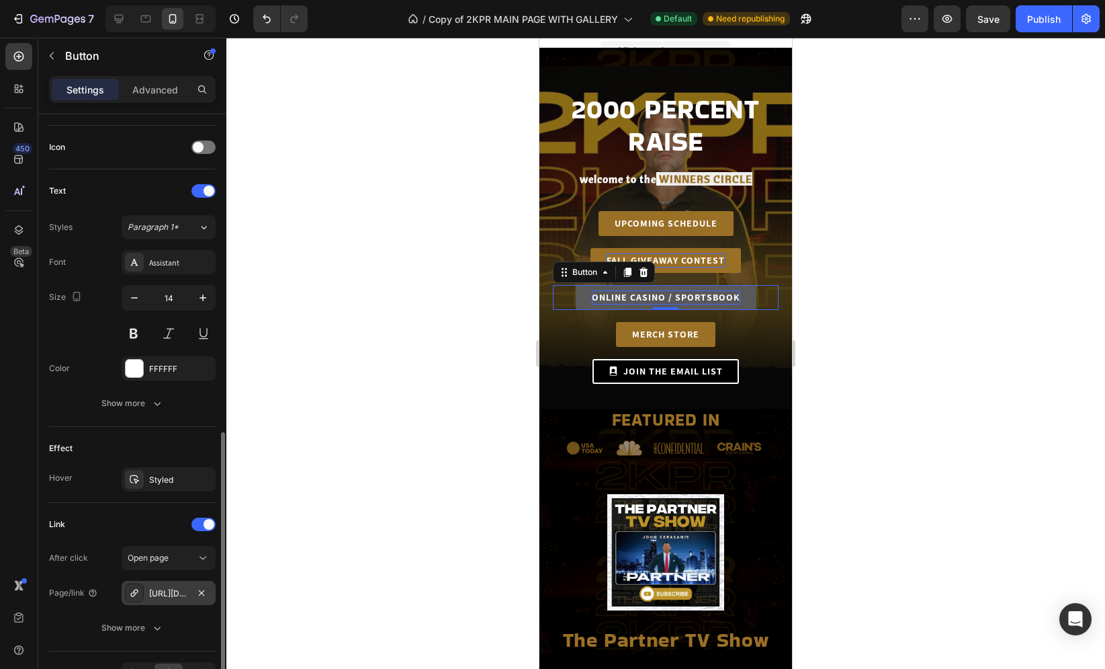
scroll to position [457, 0]
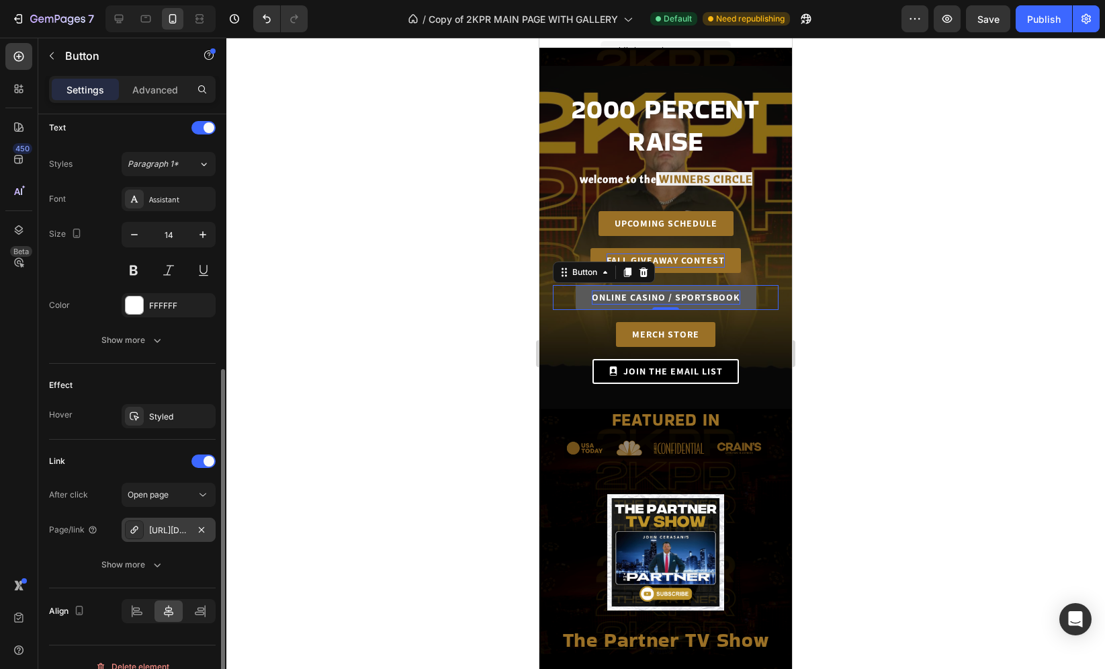
click at [167, 524] on div "[URL][DOMAIN_NAME]" at bounding box center [168, 530] width 39 height 12
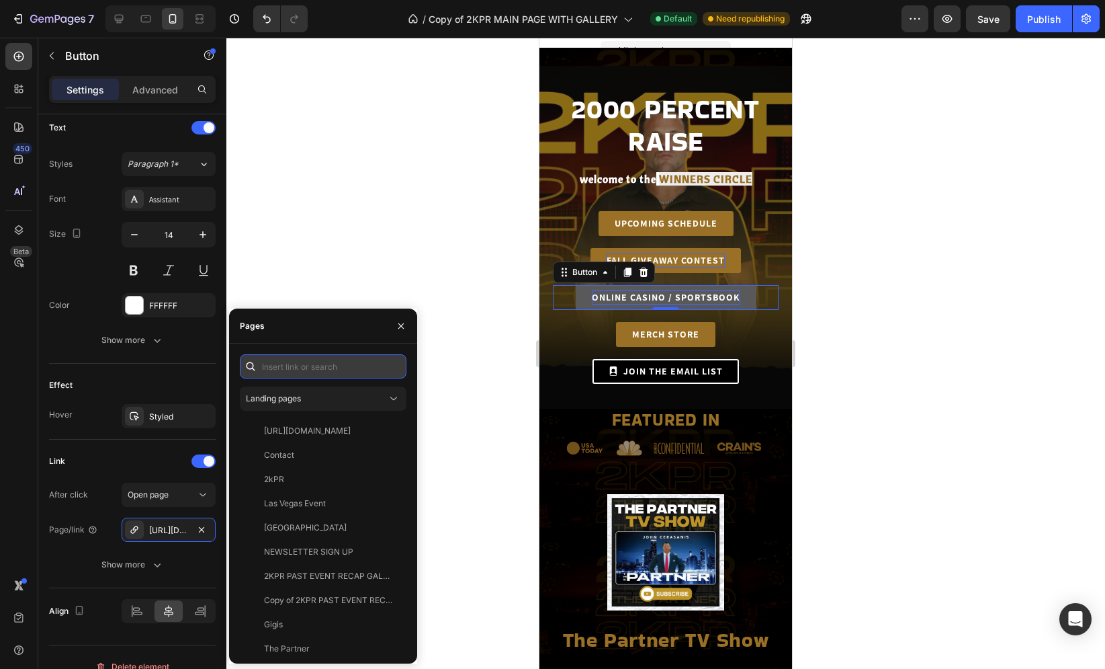
click at [306, 370] on input "text" at bounding box center [323, 366] width 167 height 24
paste input "[URL][DOMAIN_NAME]"
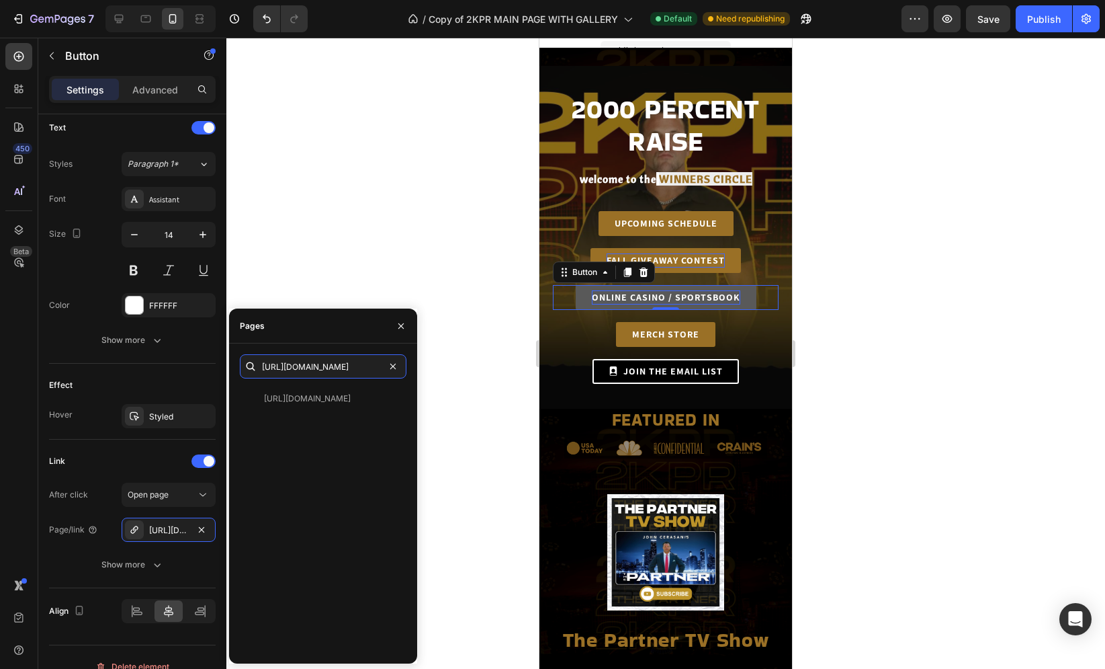
type input "[URL][DOMAIN_NAME]"
click at [308, 468] on div "[URL][DOMAIN_NAME] View" at bounding box center [323, 519] width 167 height 266
click at [126, 465] on div "Link" at bounding box center [132, 461] width 167 height 22
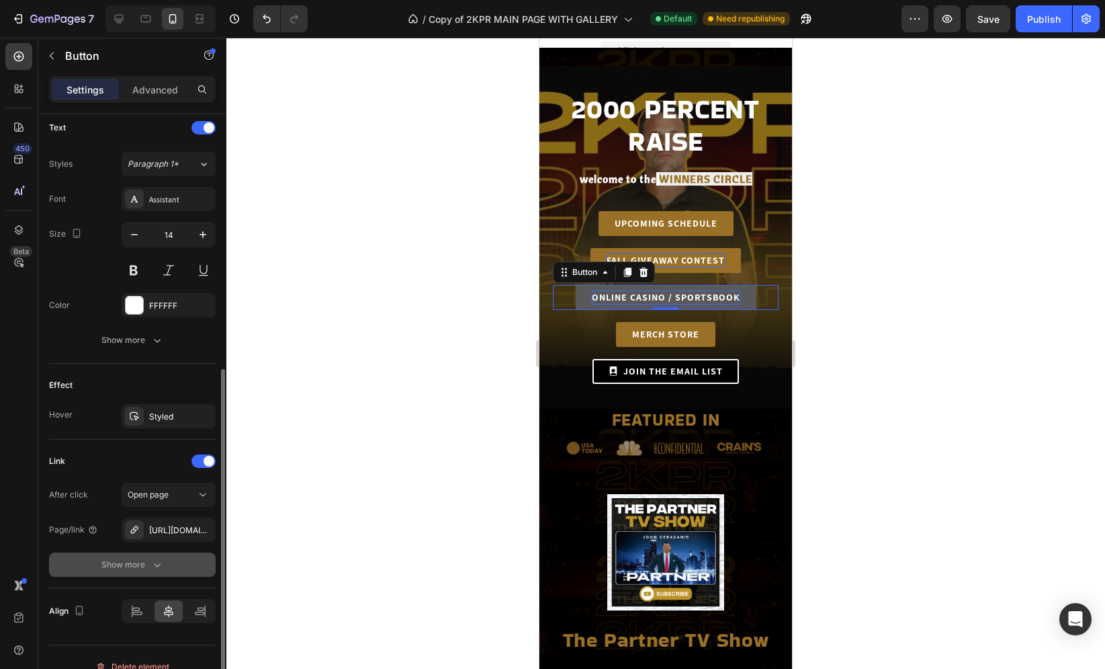
click at [118, 567] on button "Show more" at bounding box center [132, 564] width 167 height 24
click at [144, 563] on span "Yes" at bounding box center [144, 564] width 13 height 12
click at [156, 439] on div "Link After click Open page Page/link [URL][DOMAIN_NAME] Open new tab Yes No Fol…" at bounding box center [132, 548] width 167 height 218
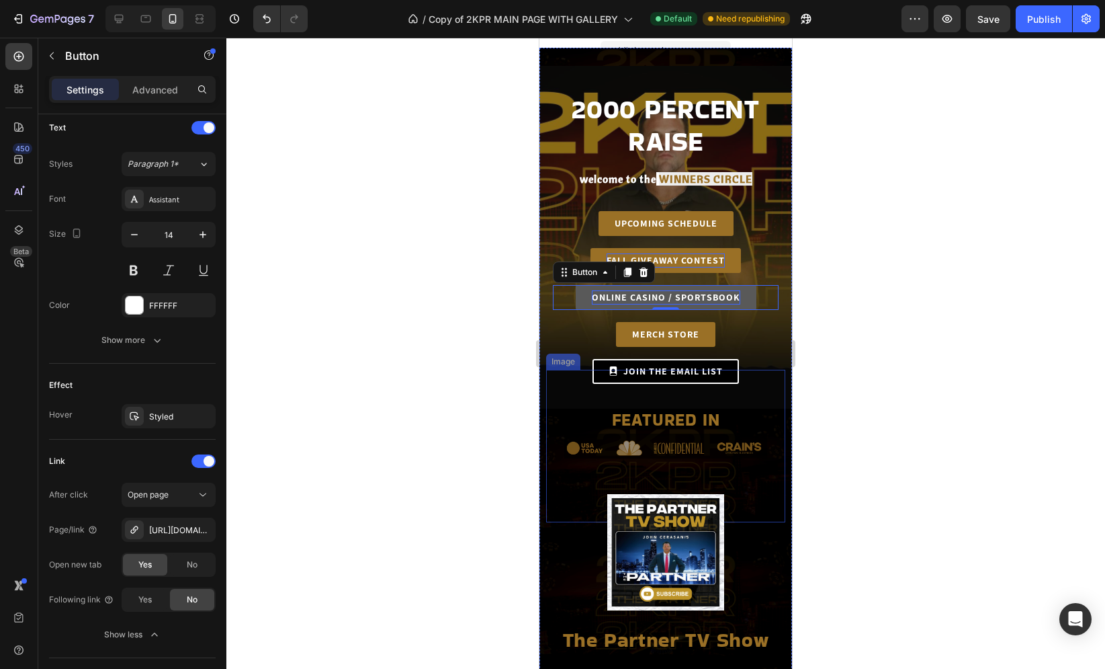
click at [565, 456] on img at bounding box center [666, 446] width 204 height 153
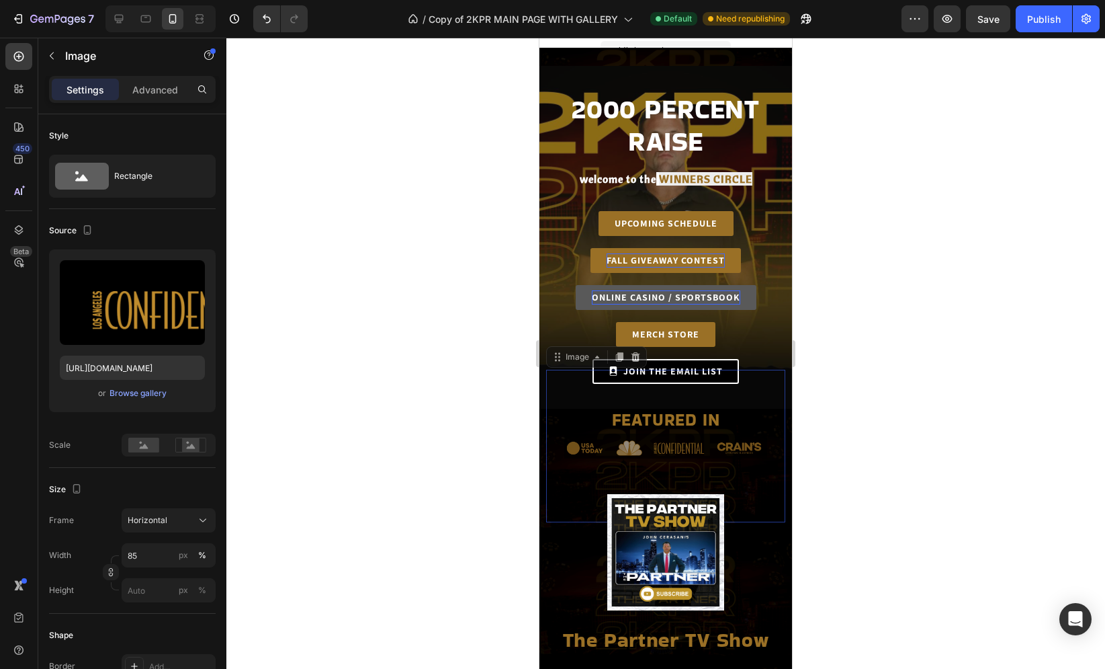
click at [512, 299] on div at bounding box center [665, 353] width 879 height 631
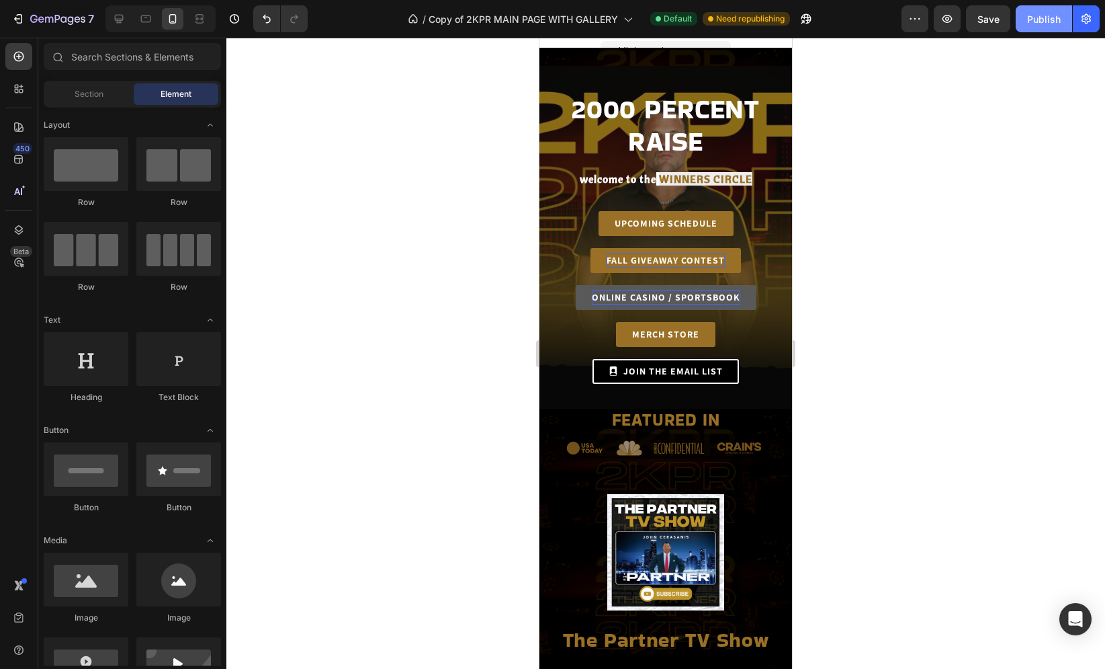
click at [1050, 21] on div "Publish" at bounding box center [1044, 19] width 34 height 14
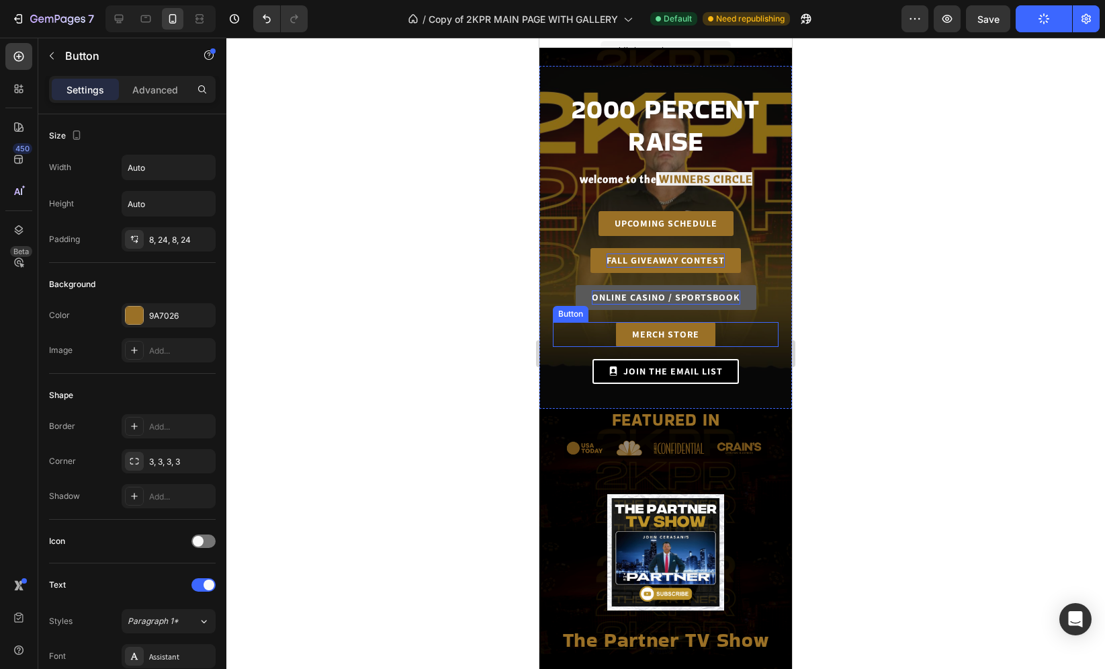
click at [596, 337] on div "MERCH STORE Button" at bounding box center [666, 334] width 226 height 25
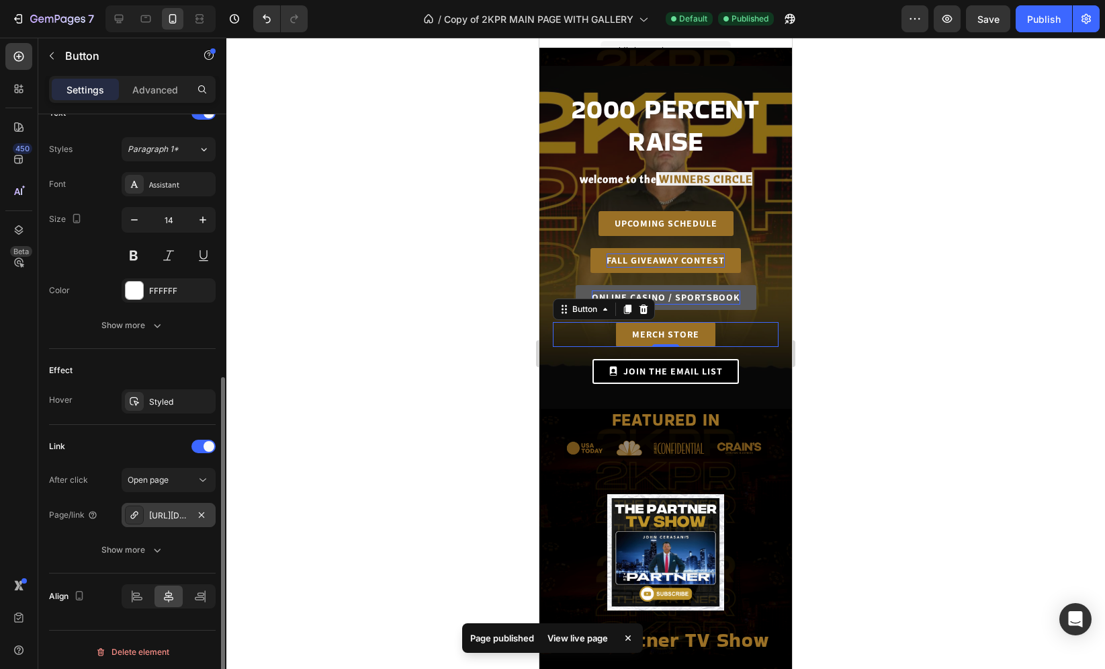
click at [186, 509] on div "[URL][DOMAIN_NAME]" at bounding box center [168, 515] width 39 height 12
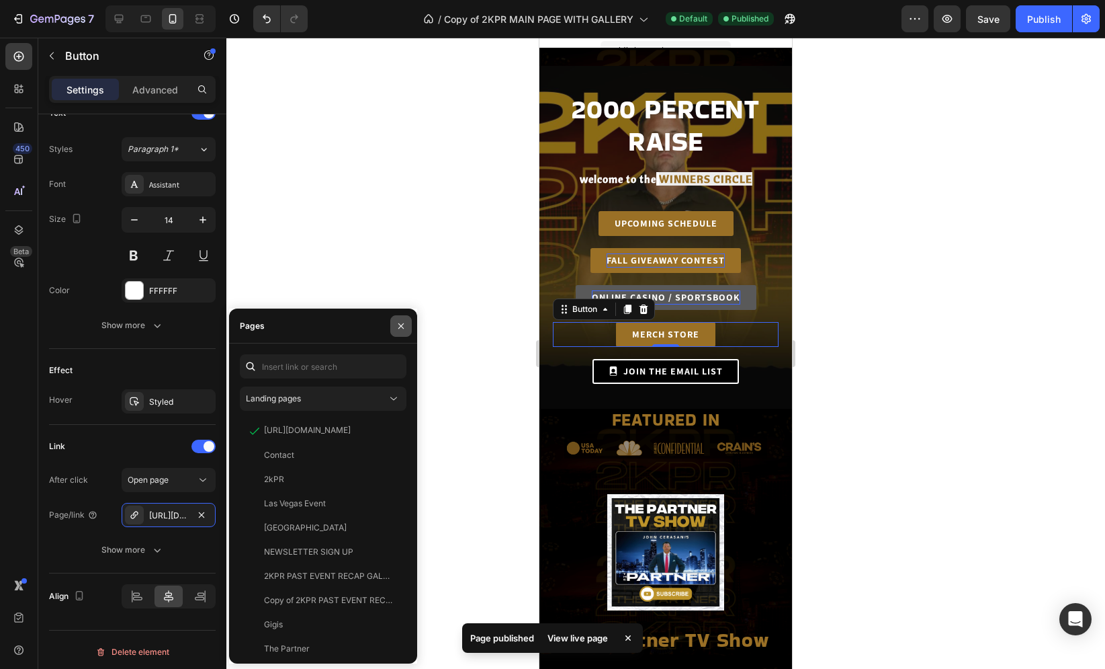
click at [394, 322] on button "button" at bounding box center [401, 326] width 22 height 22
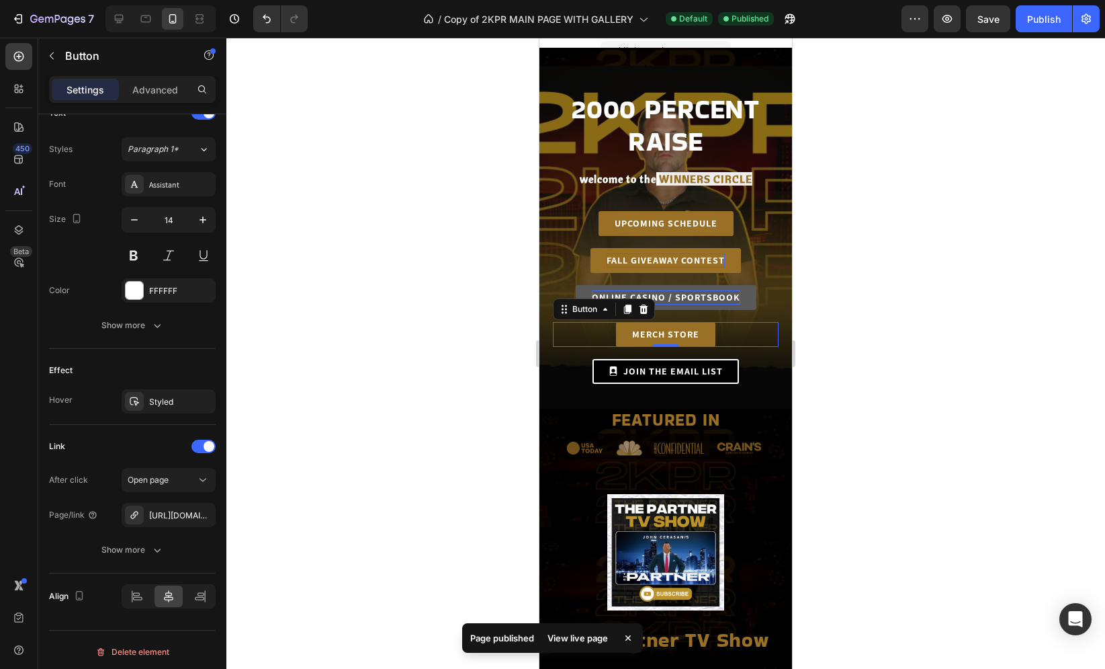
click at [445, 321] on div at bounding box center [665, 353] width 879 height 631
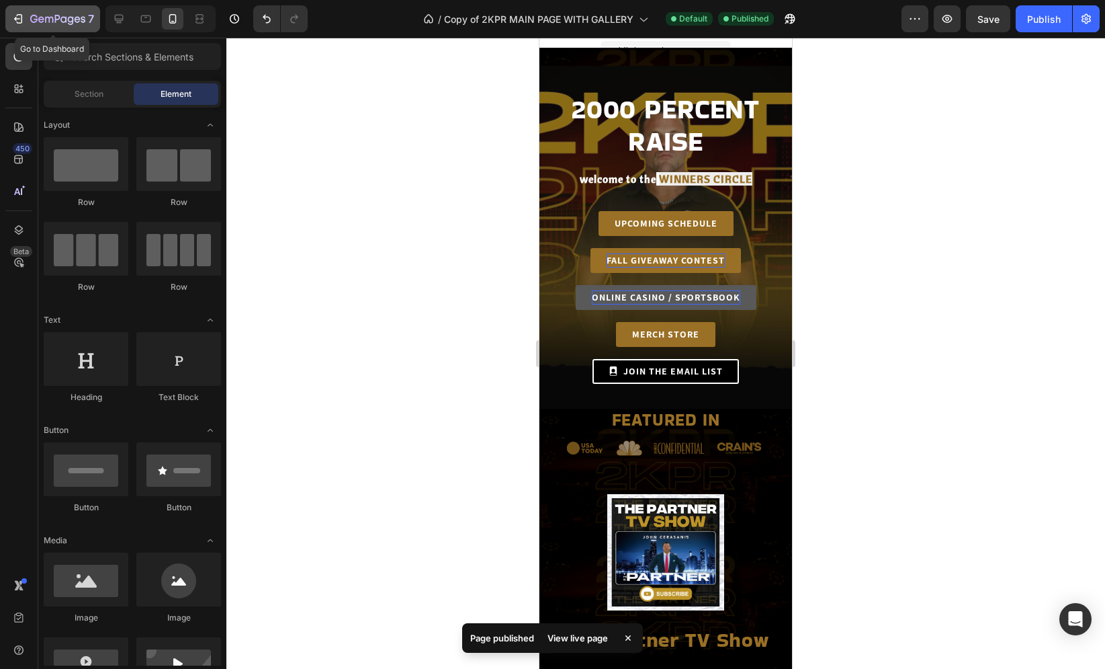
click at [27, 24] on div "7" at bounding box center [52, 19] width 83 height 16
